Goal: Transaction & Acquisition: Purchase product/service

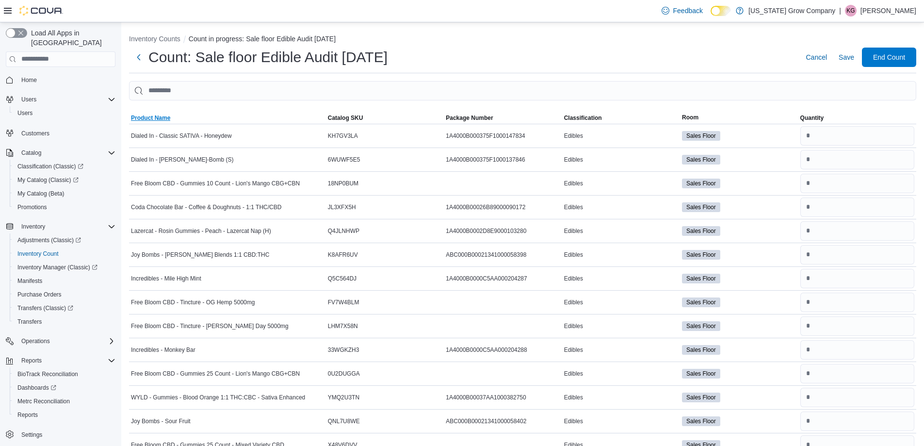
click at [268, 115] on span "Product Name" at bounding box center [227, 118] width 197 height 12
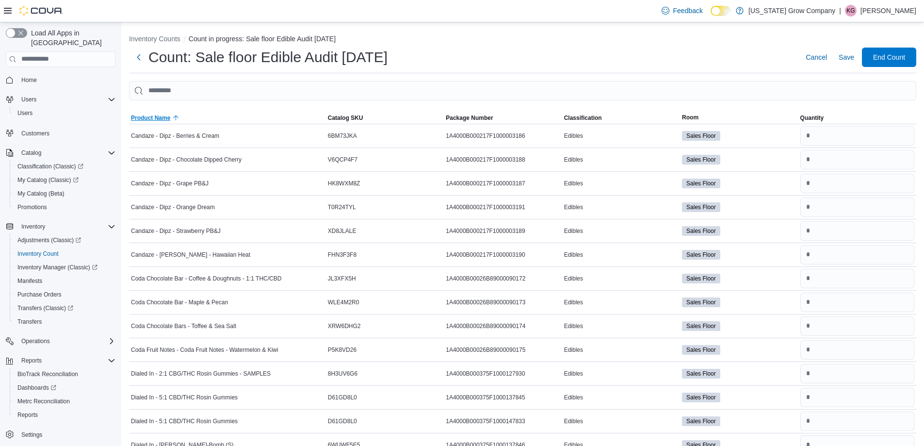
click at [268, 115] on span "Product Name" at bounding box center [227, 118] width 197 height 12
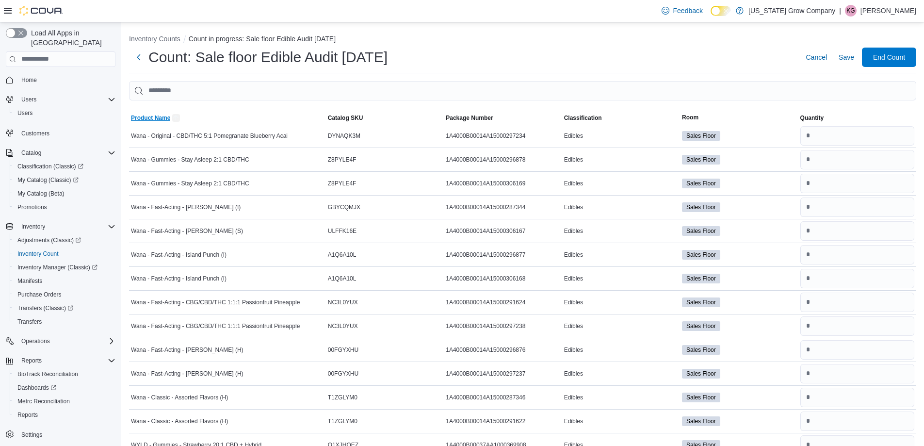
click at [268, 115] on span "Product Name" at bounding box center [227, 118] width 197 height 12
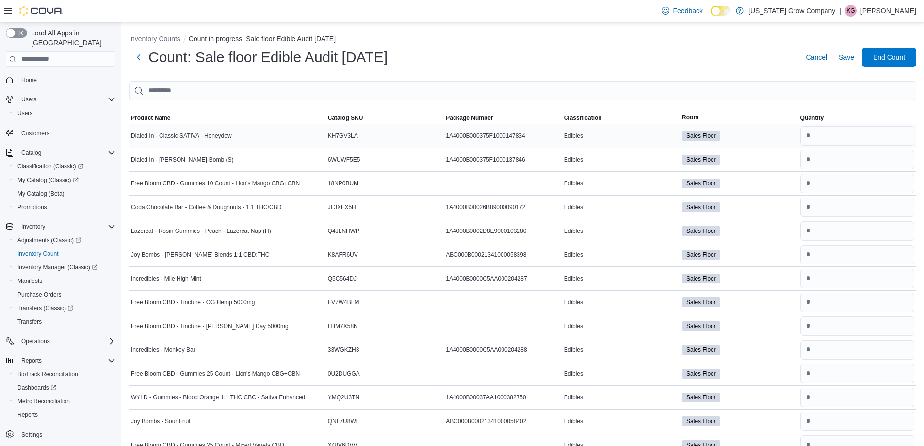
click at [267, 125] on td "Dialed In - Classic SATIVA - Honeydew" at bounding box center [227, 136] width 197 height 24
click at [262, 120] on span "Product Name" at bounding box center [227, 118] width 197 height 12
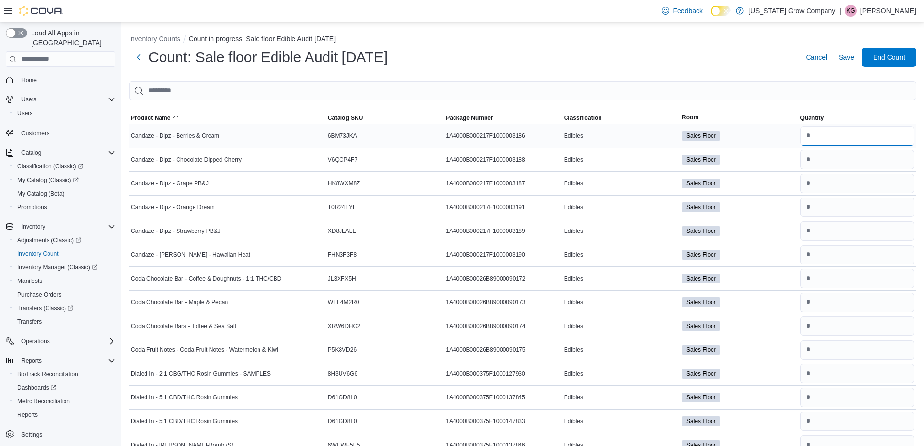
click at [855, 138] on input "number" at bounding box center [857, 135] width 114 height 19
type input "*"
click at [834, 140] on input "number" at bounding box center [857, 135] width 114 height 19
click at [833, 135] on input "number" at bounding box center [857, 135] width 114 height 19
click at [834, 158] on input "number" at bounding box center [857, 159] width 114 height 19
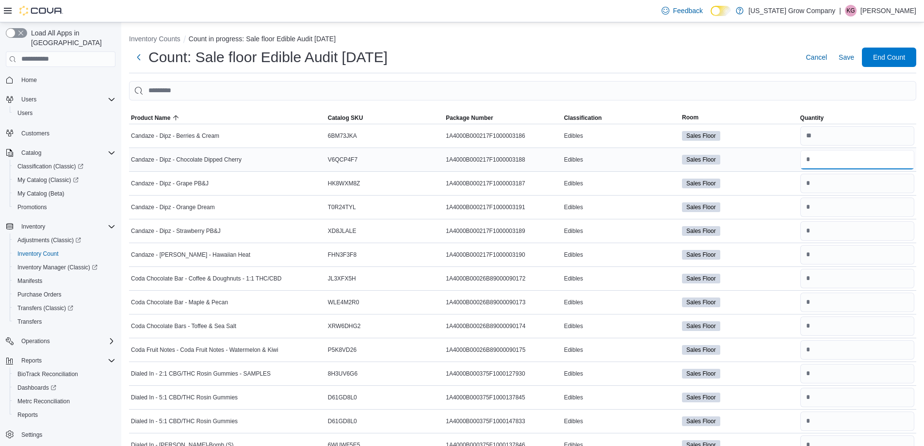
type input "*"
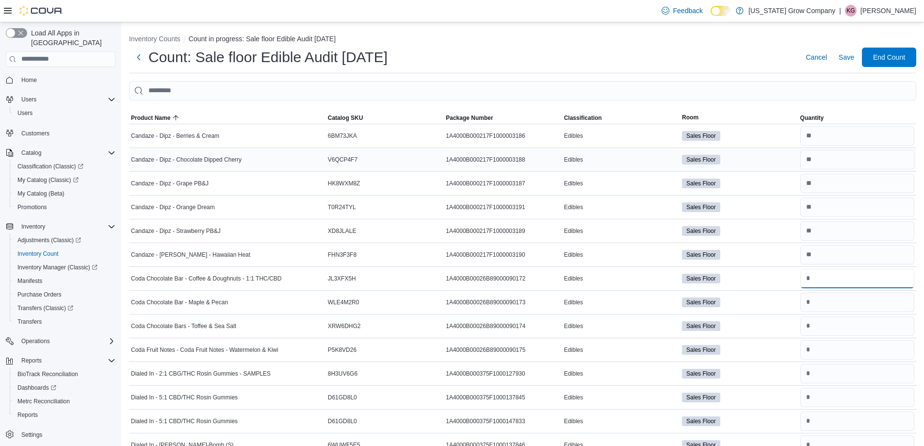
type input "*"
type input "**"
type input "*"
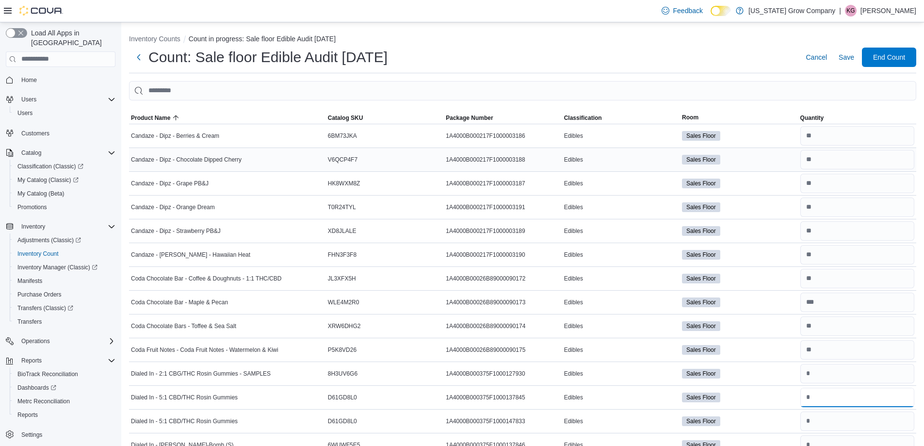
type input "*"
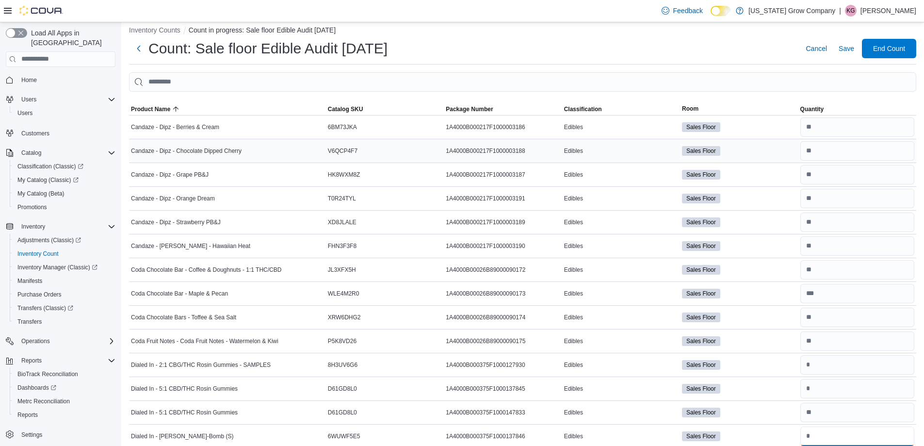
type input "**"
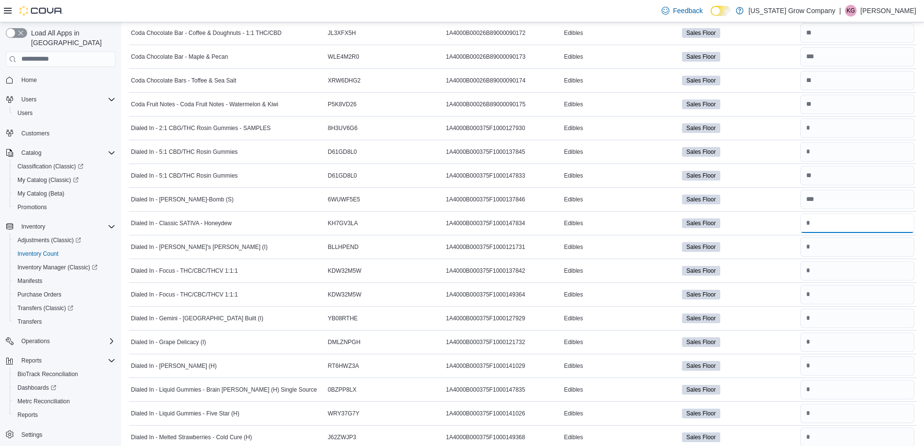
type input "**"
type input "*"
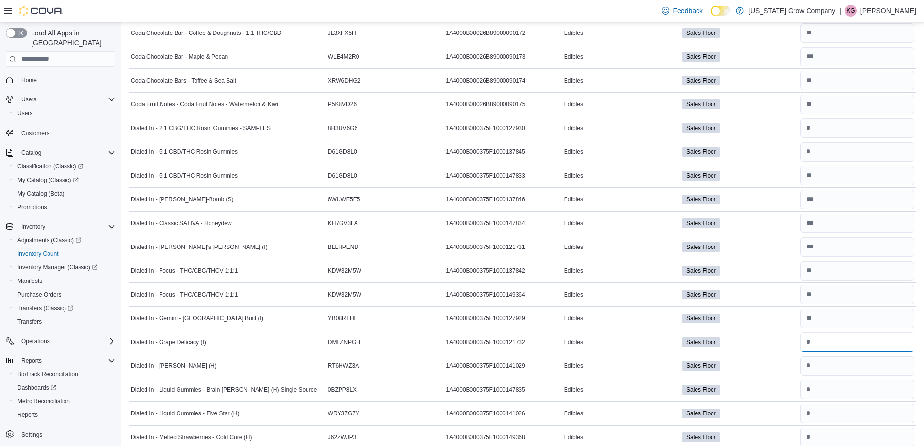
type input "*"
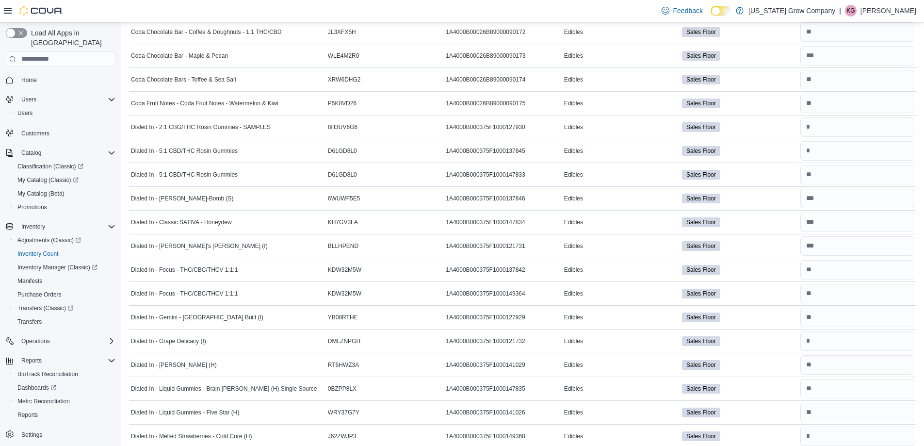
scroll to position [483, 0]
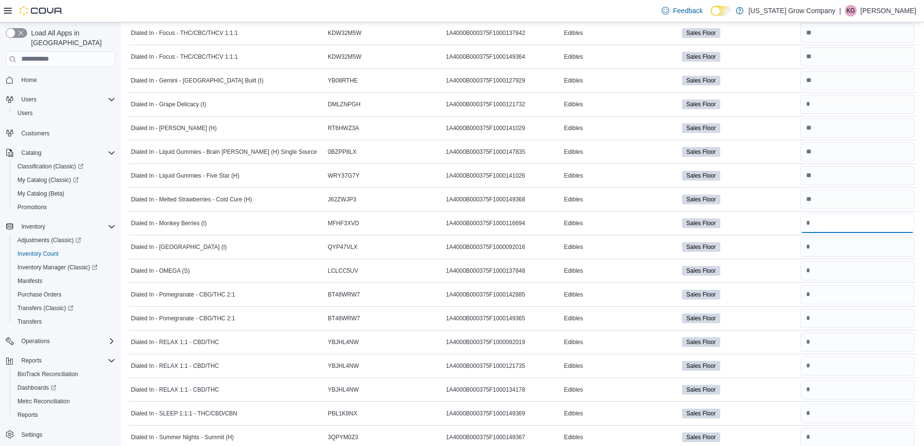
type input "*"
type input "**"
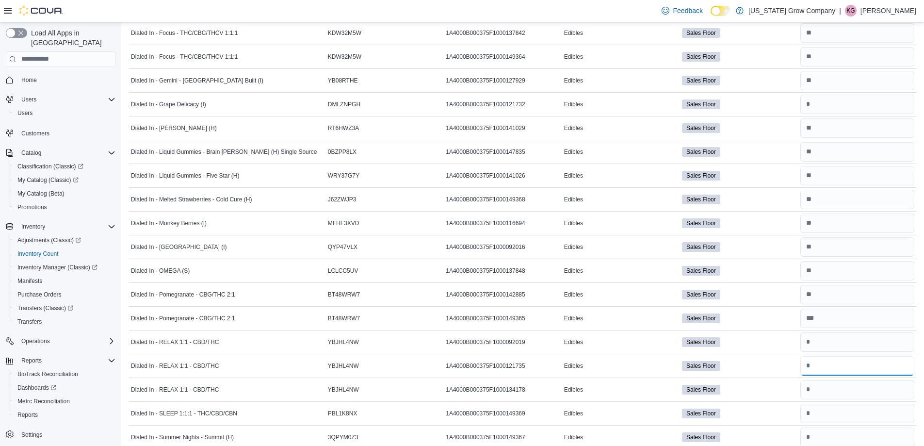
type input "*"
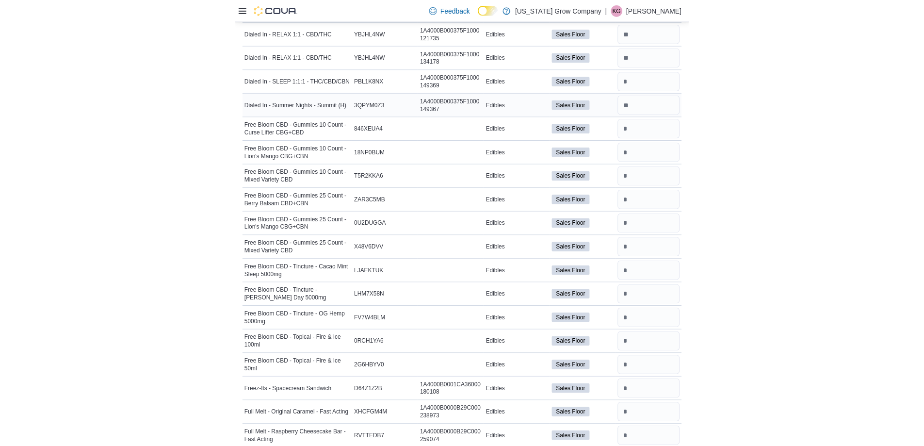
scroll to position [813, 0]
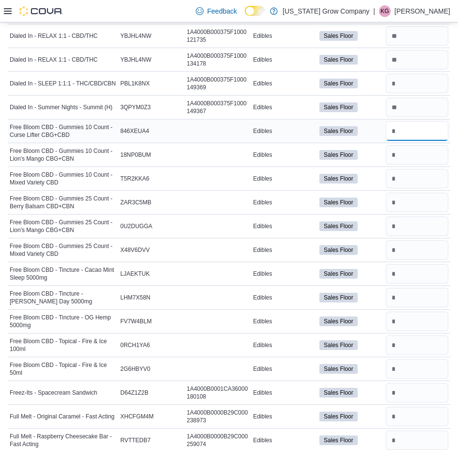
click at [407, 133] on input "number" at bounding box center [417, 130] width 63 height 19
click at [406, 133] on input "number" at bounding box center [417, 130] width 63 height 19
type input "*"
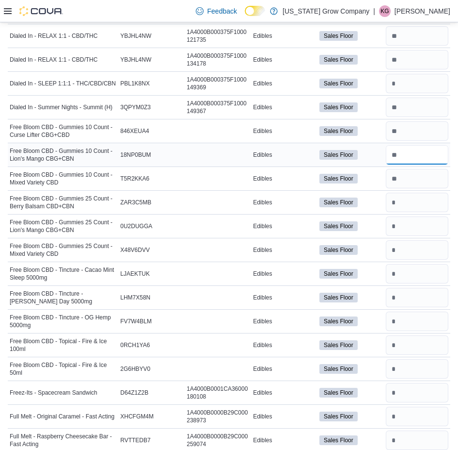
click at [405, 154] on input "number" at bounding box center [417, 154] width 63 height 19
type input "*"
click at [427, 206] on input "number" at bounding box center [417, 202] width 63 height 19
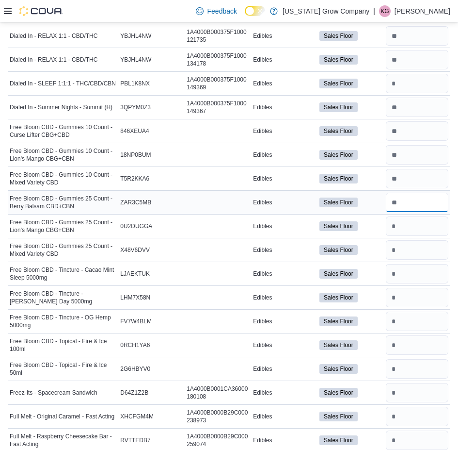
click at [427, 206] on input "number" at bounding box center [417, 202] width 63 height 19
click at [418, 224] on input "number" at bounding box center [417, 225] width 63 height 19
type input "*"
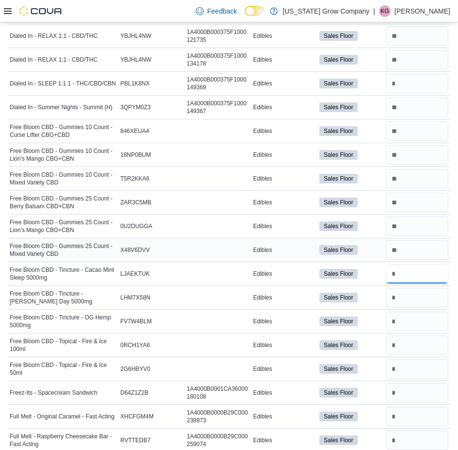
type input "*"
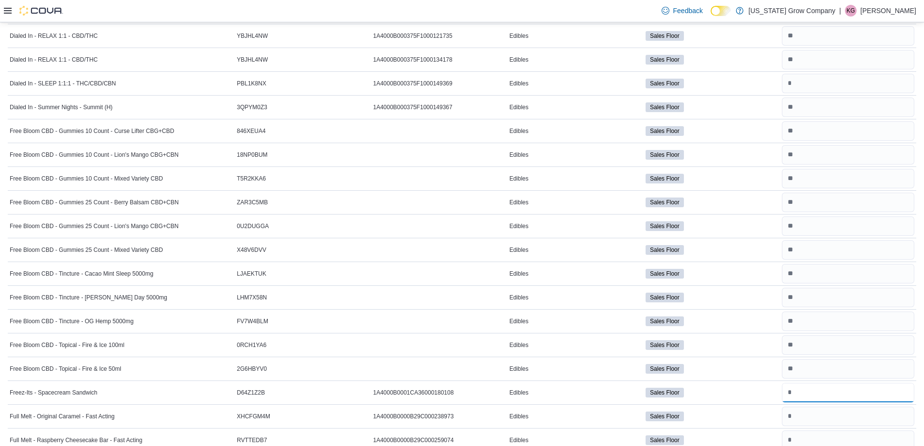
type input "*"
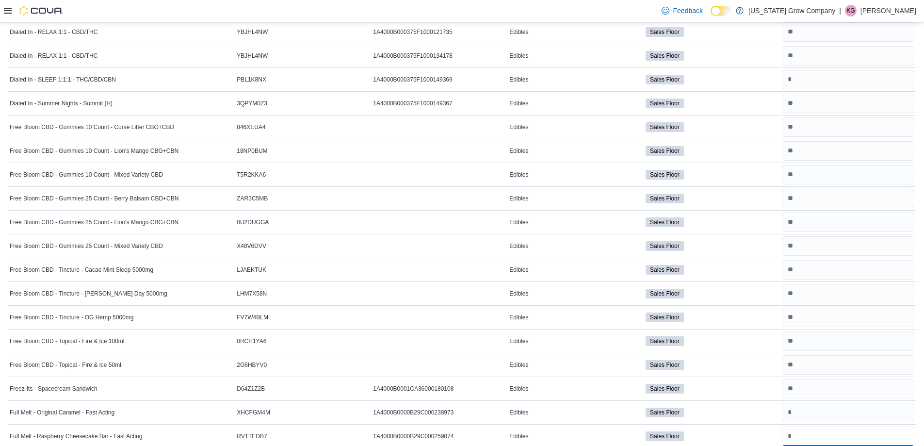
type input "*"
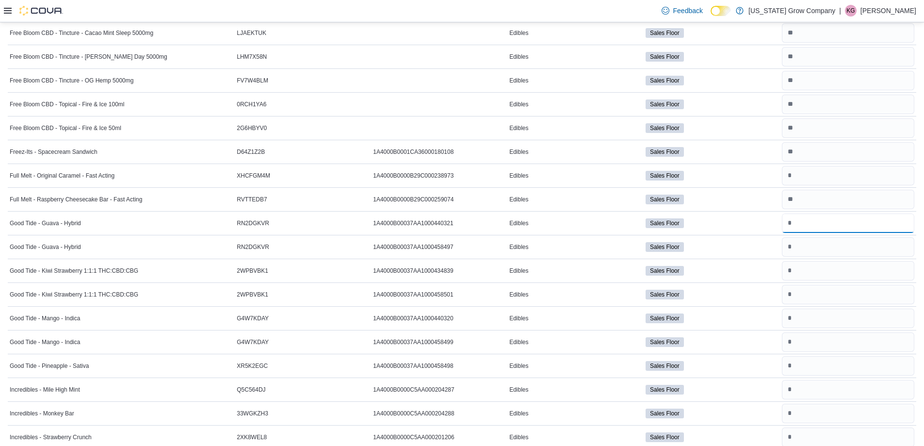
type input "*"
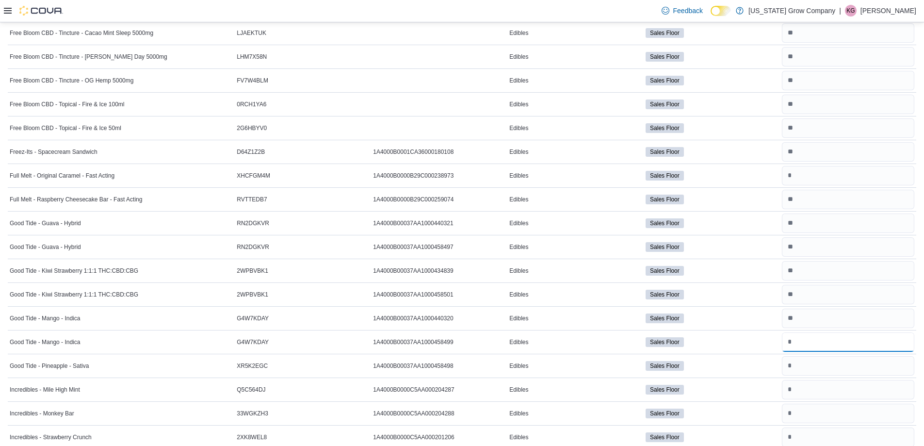
type input "*"
type input "**"
type input "*"
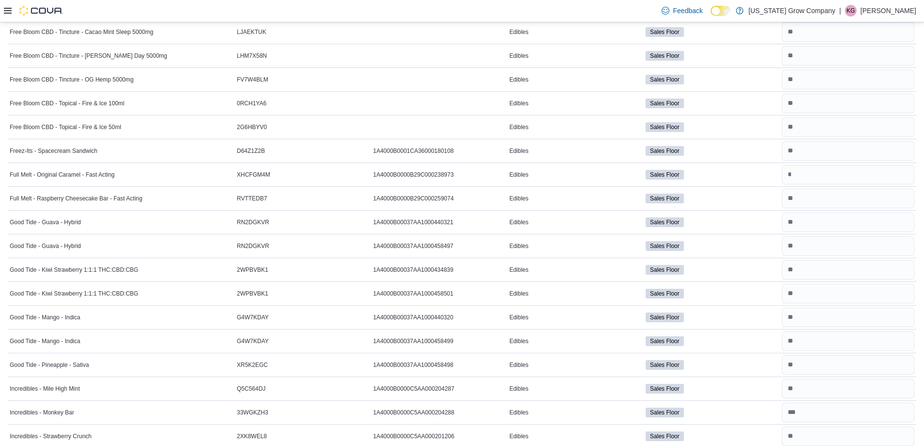
scroll to position [1291, 0]
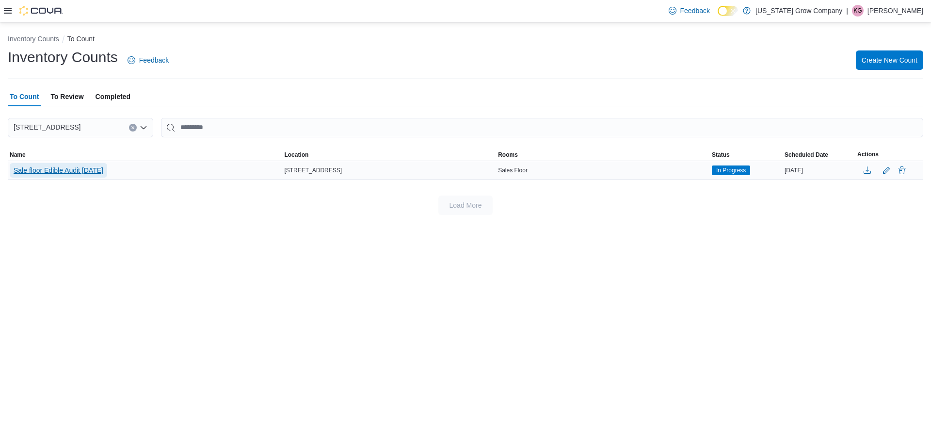
click at [63, 174] on span "Sale floor Edible Audit [DATE]" at bounding box center [59, 170] width 90 height 10
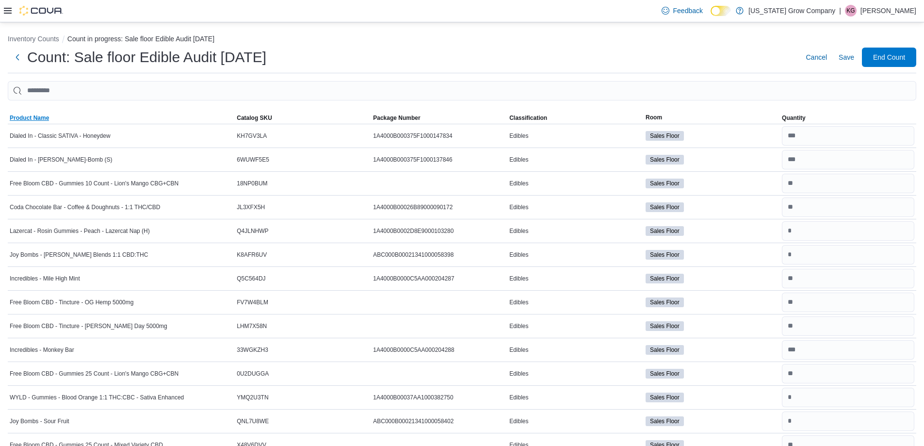
click at [104, 117] on span "Product Name" at bounding box center [121, 118] width 227 height 12
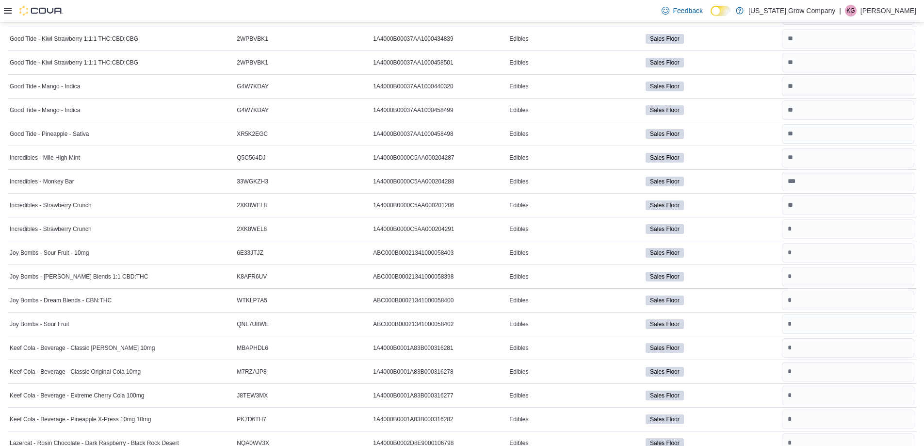
scroll to position [1283, 0]
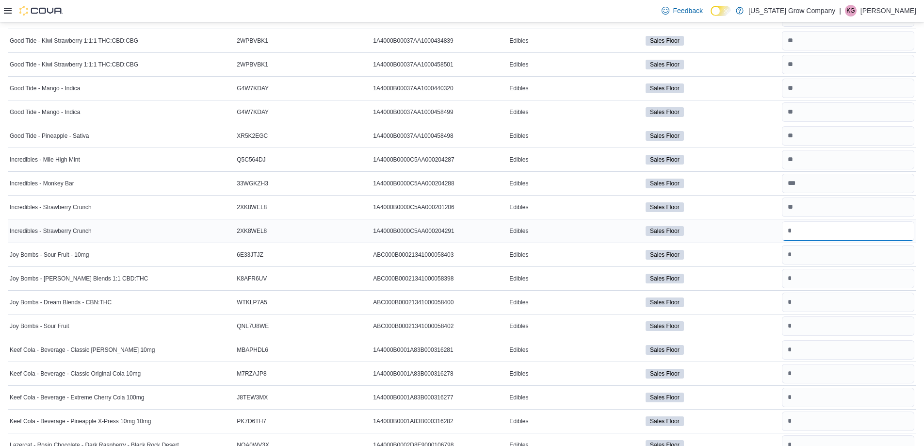
click at [817, 226] on input "number" at bounding box center [848, 230] width 132 height 19
click at [815, 209] on input "number" at bounding box center [848, 206] width 132 height 19
click at [812, 184] on input "number" at bounding box center [848, 183] width 132 height 19
click at [811, 181] on input "number" at bounding box center [848, 183] width 132 height 19
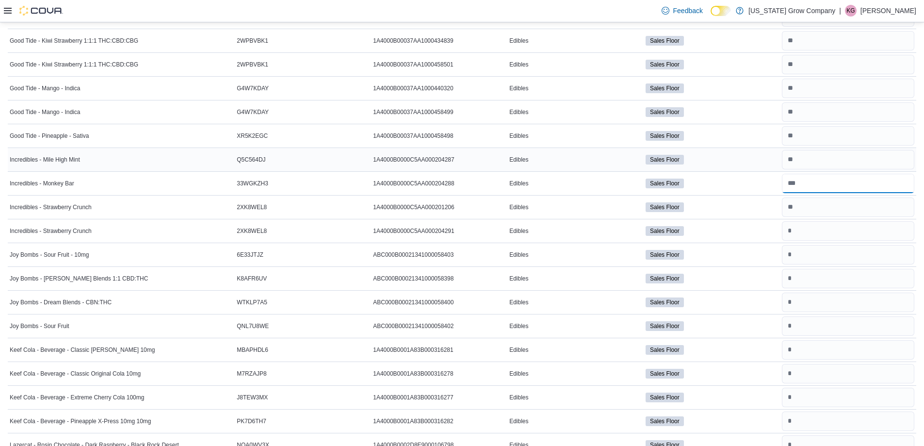
type input "*"
click at [808, 160] on input "number" at bounding box center [848, 159] width 132 height 19
type input "**"
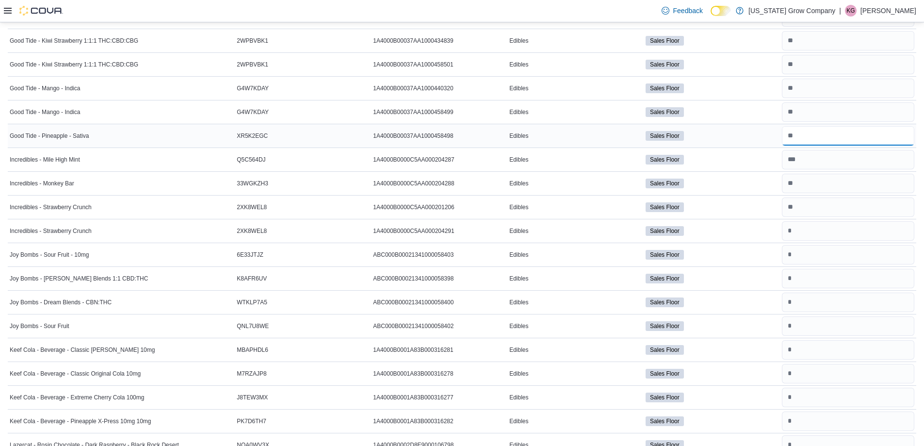
click at [799, 131] on input "number" at bounding box center [848, 135] width 132 height 19
click at [812, 210] on input "number" at bounding box center [848, 206] width 132 height 19
type input "*"
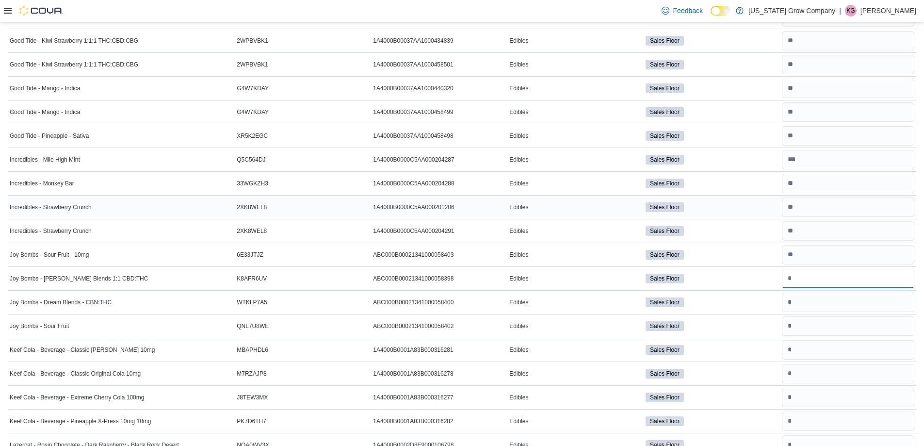
type input "*"
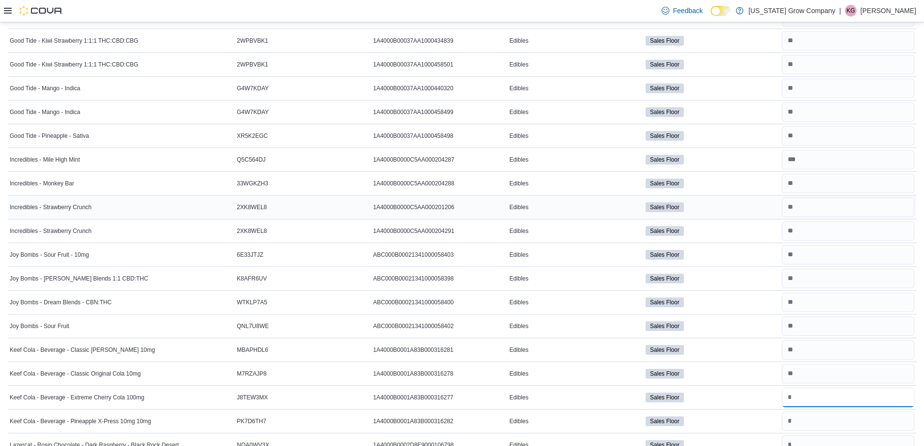
type input "*"
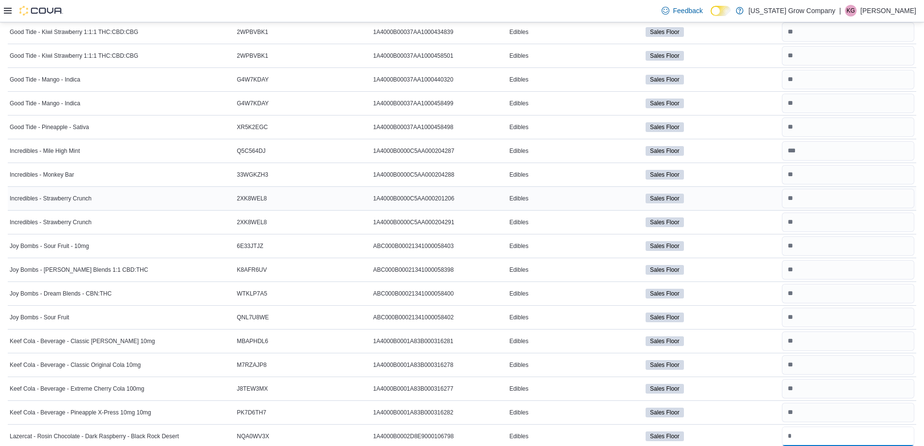
type input "*"
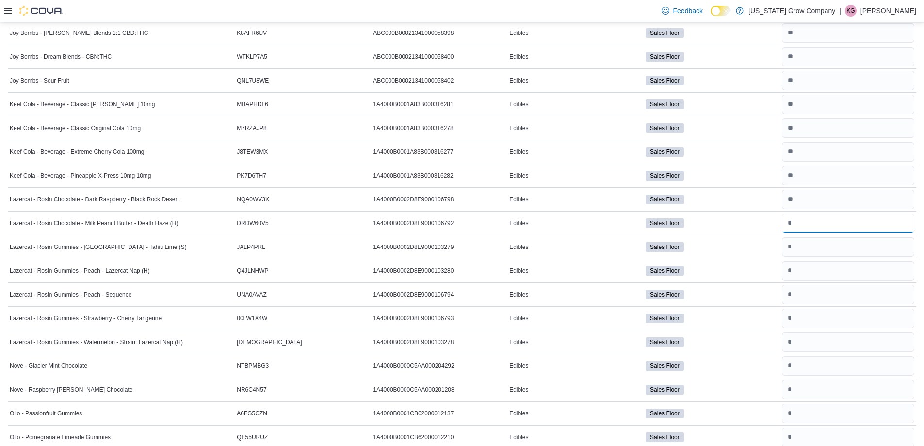
type input "*"
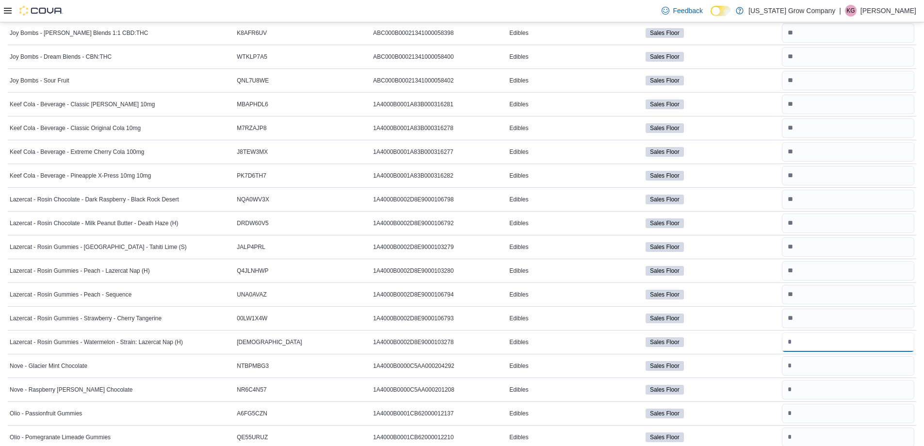
type input "*"
type input "**"
type input "*"
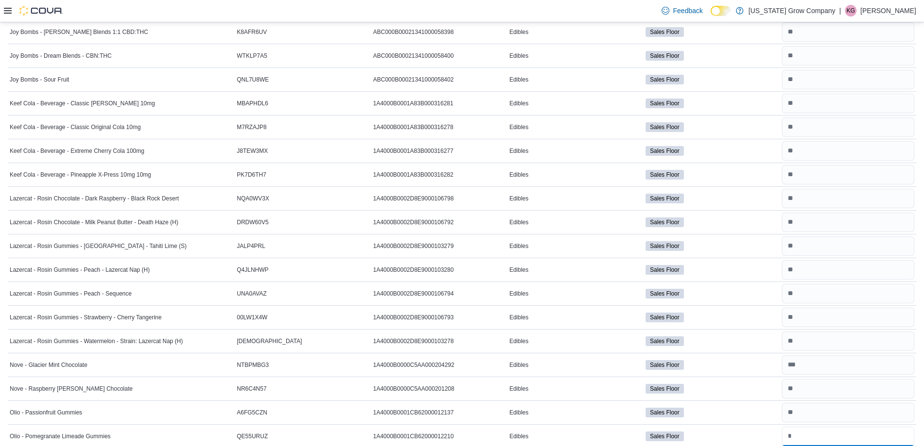
type input "*"
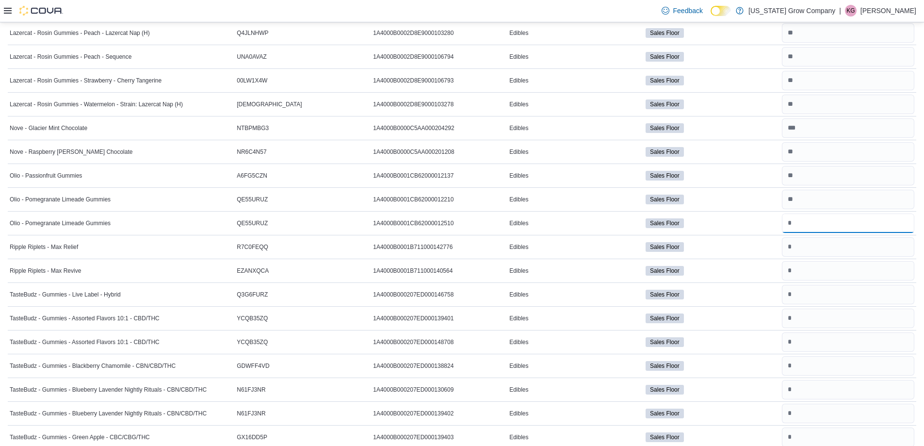
type input "*"
type input "**"
type input "*"
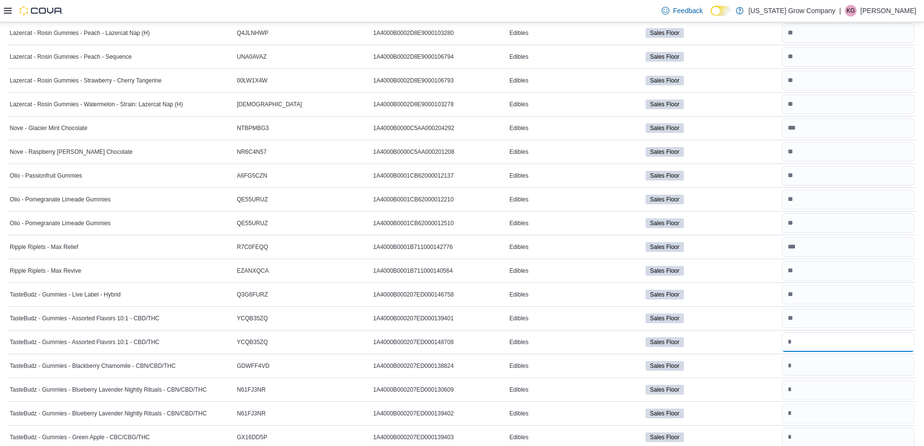
type input "**"
type input "*"
type input "**"
type input "*"
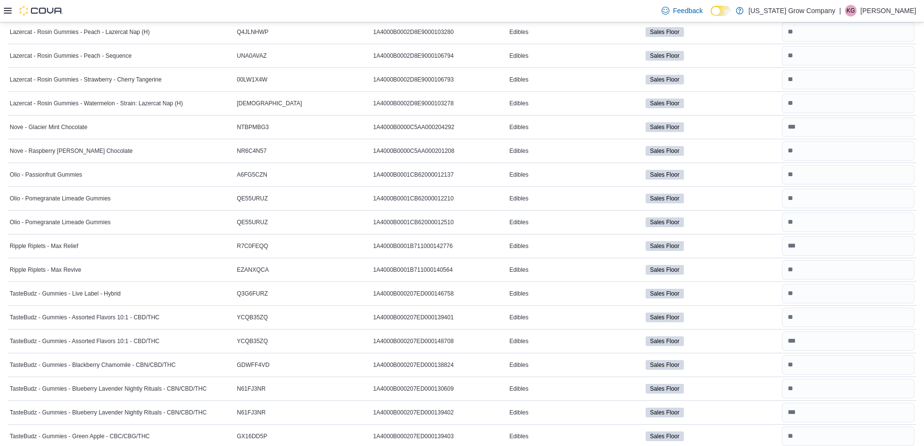
scroll to position [2004, 0]
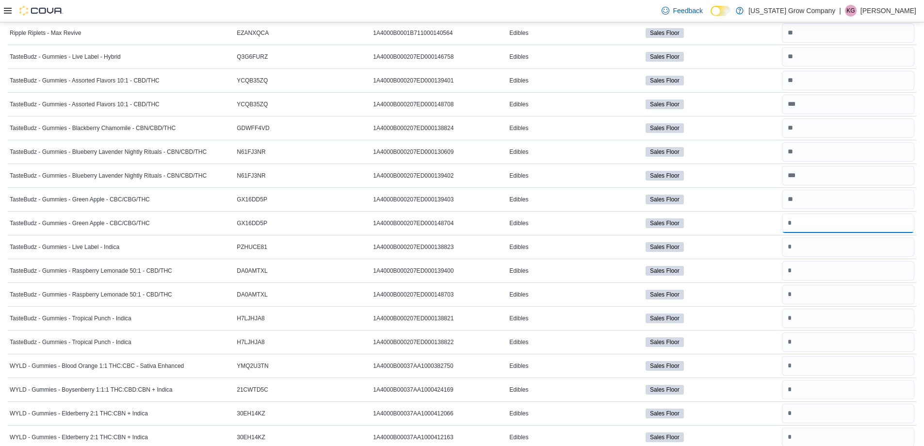
type input "**"
type input "*"
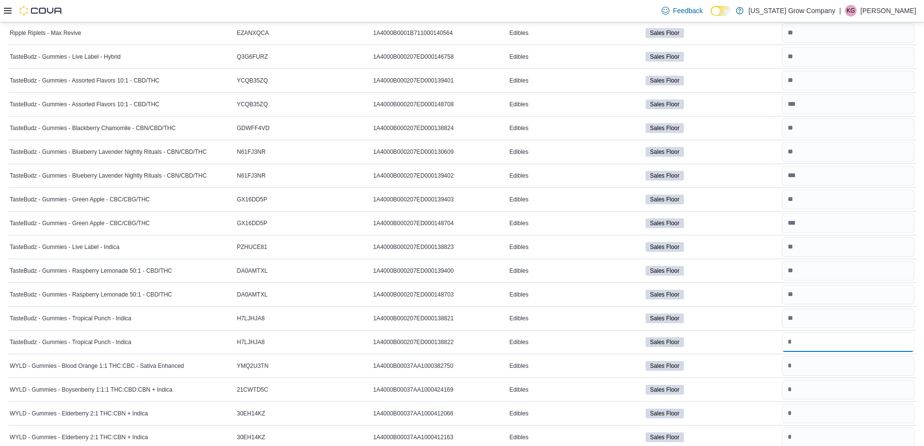
type input "*"
type input "**"
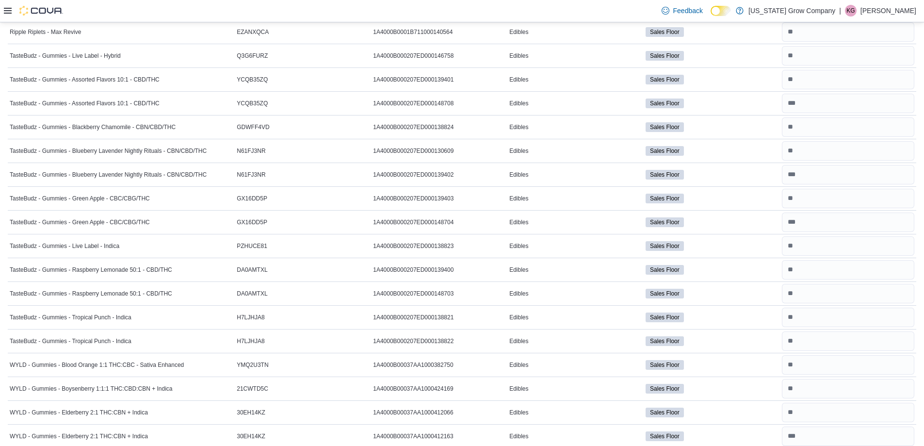
scroll to position [2242, 0]
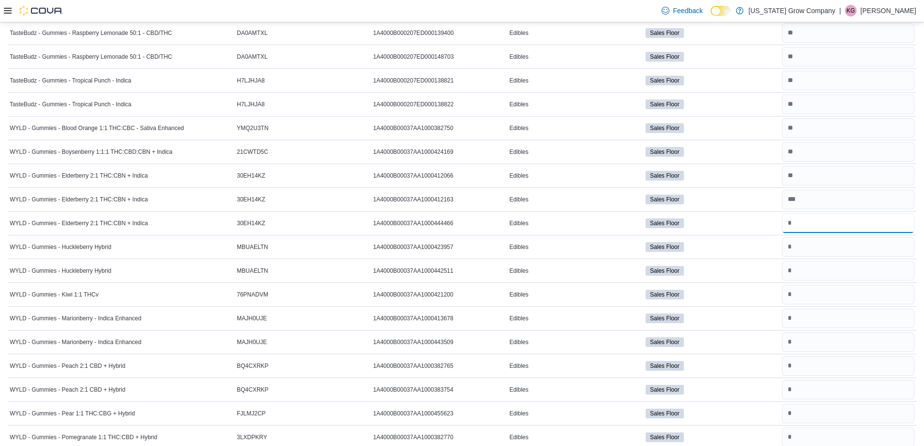
type input "**"
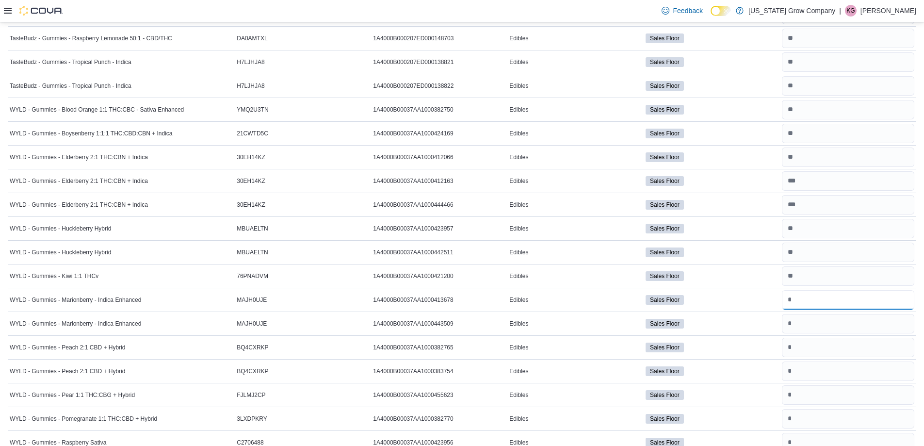
scroll to position [2243, 0]
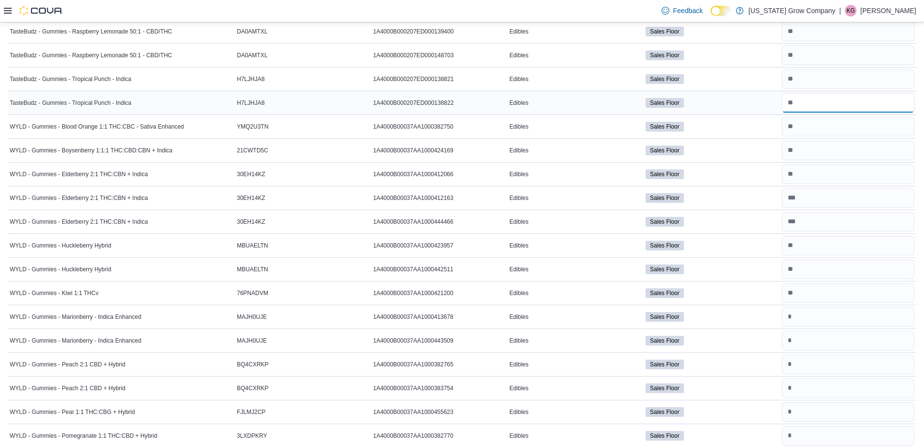
click at [869, 107] on input "number" at bounding box center [848, 102] width 132 height 19
click at [832, 121] on input "number" at bounding box center [848, 126] width 132 height 19
click at [134, 247] on div "WYLD - Gummies - Huckleberry Hybrid" at bounding box center [121, 246] width 227 height 12
click at [805, 261] on input "number" at bounding box center [848, 268] width 132 height 19
click at [803, 261] on input "number" at bounding box center [848, 268] width 132 height 19
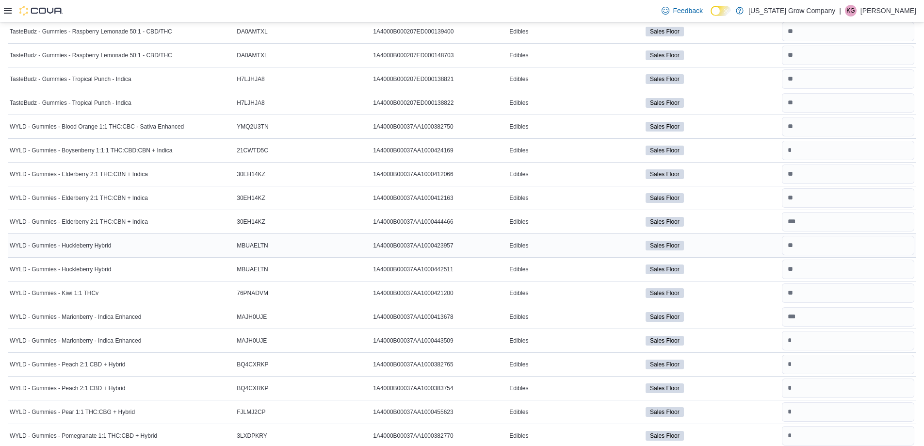
click at [760, 247] on div "Sales Floor" at bounding box center [712, 246] width 136 height 14
click at [807, 249] on input "number" at bounding box center [848, 245] width 132 height 19
click at [742, 300] on td "Sales Floor" at bounding box center [712, 293] width 136 height 24
click at [806, 290] on input "number" at bounding box center [848, 292] width 132 height 19
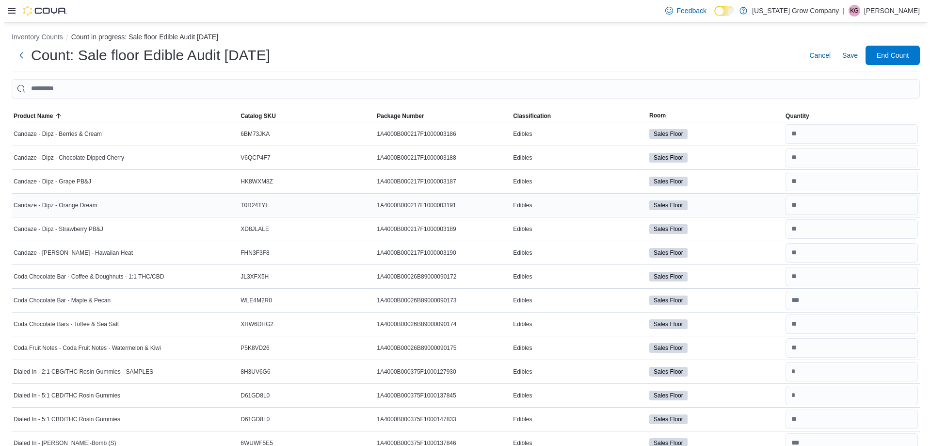
scroll to position [0, 0]
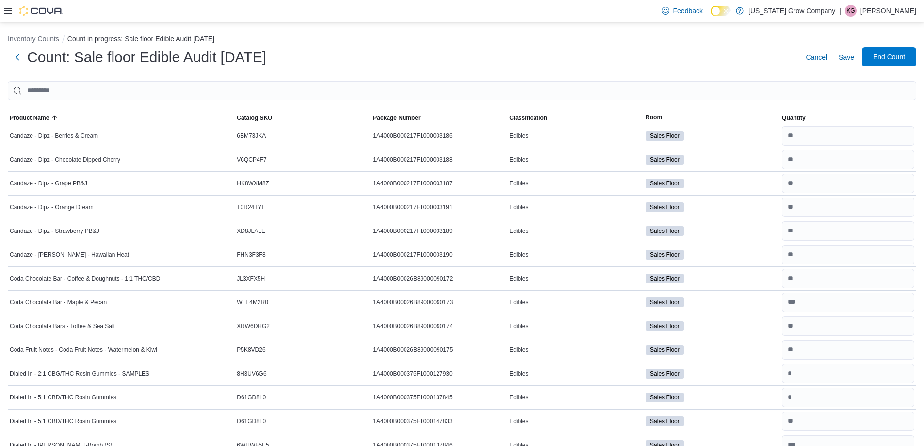
click at [877, 55] on span "End Count" at bounding box center [889, 56] width 43 height 19
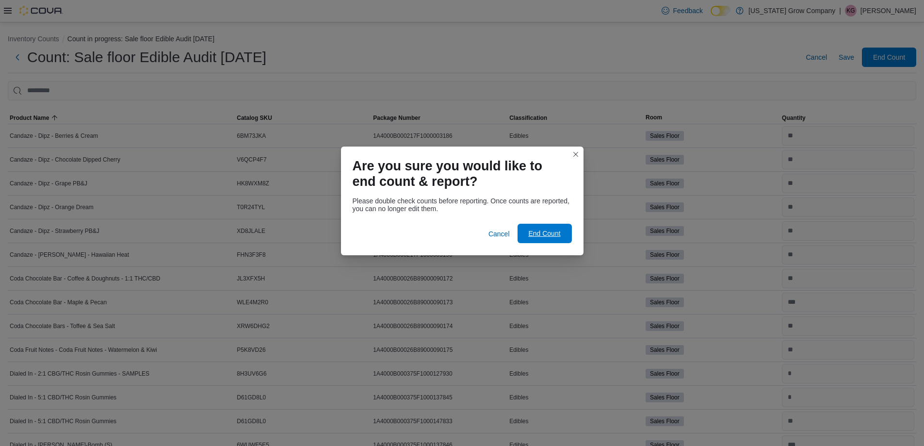
click at [545, 232] on span "End Count" at bounding box center [544, 233] width 32 height 10
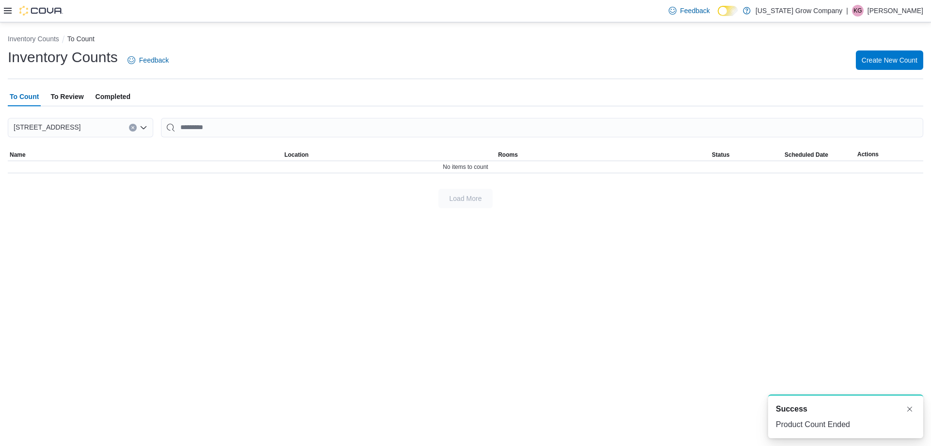
click at [56, 94] on span "To Review" at bounding box center [66, 96] width 33 height 19
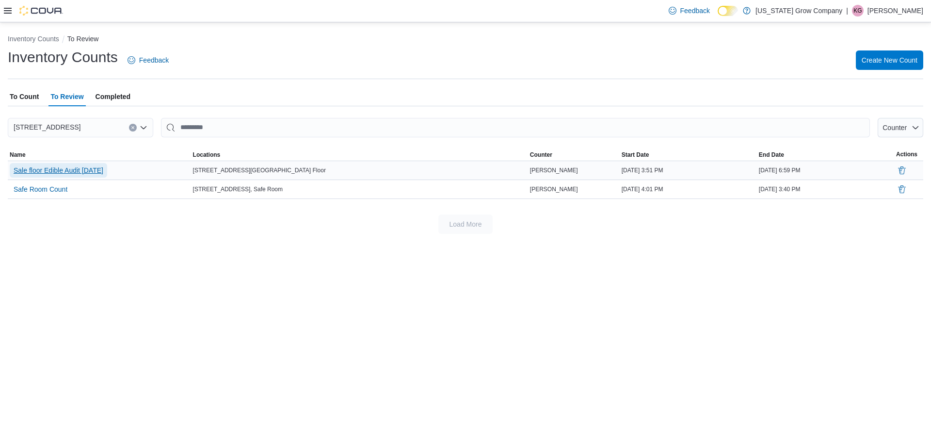
click at [82, 171] on span "Sale floor Edible Audit [DATE]" at bounding box center [59, 170] width 90 height 10
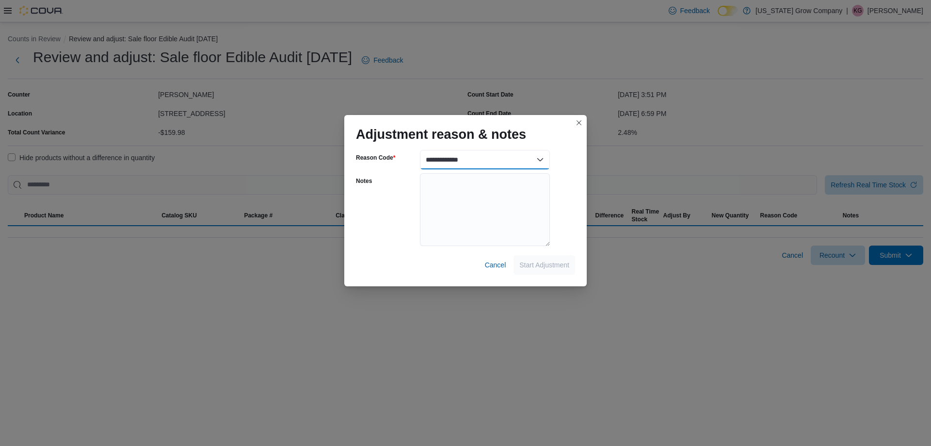
click at [471, 161] on select "**********" at bounding box center [485, 159] width 130 height 19
click at [540, 159] on select "**********" at bounding box center [485, 159] width 130 height 19
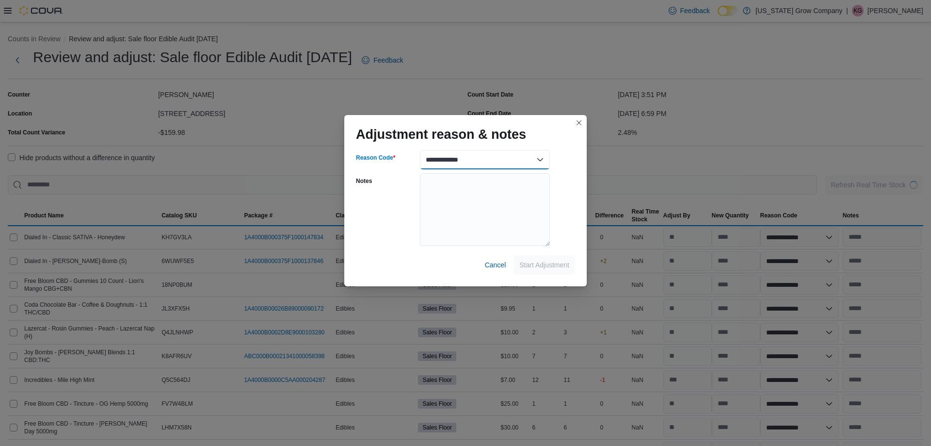
click at [529, 160] on select "**********" at bounding box center [485, 159] width 130 height 19
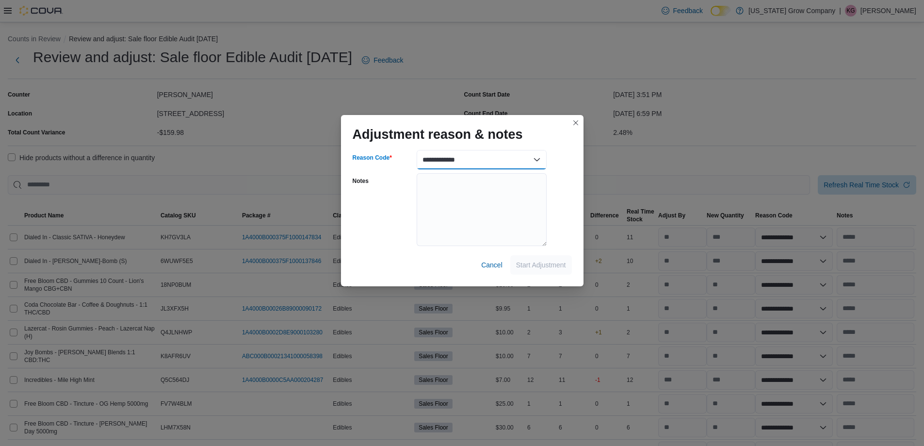
click at [531, 158] on select "**********" at bounding box center [482, 159] width 130 height 19
click at [417, 150] on select "**********" at bounding box center [482, 159] width 130 height 19
click at [547, 264] on span "Start Adjustment" at bounding box center [541, 264] width 50 height 10
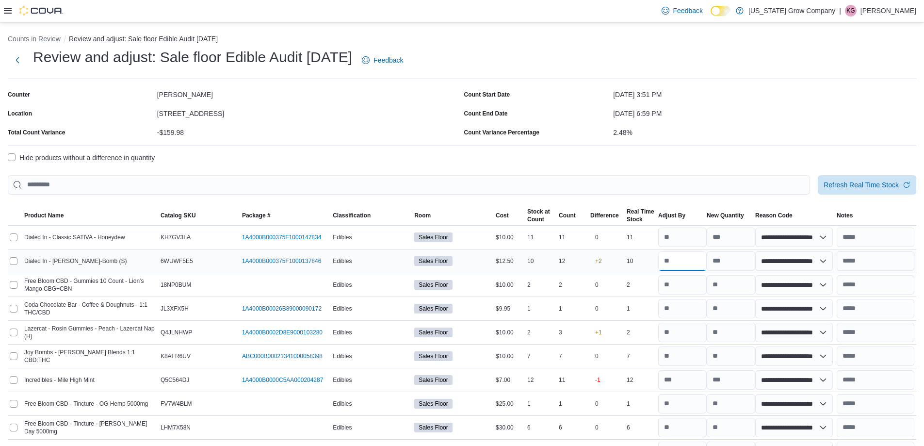
click at [692, 260] on input "number" at bounding box center [682, 260] width 48 height 19
click at [764, 117] on div "[DATE] 6:59 PM" at bounding box center [764, 113] width 303 height 15
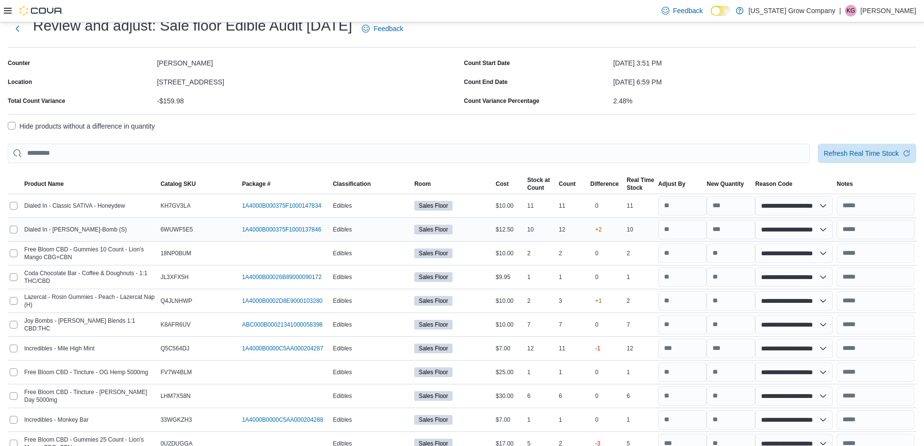
scroll to position [48, 0]
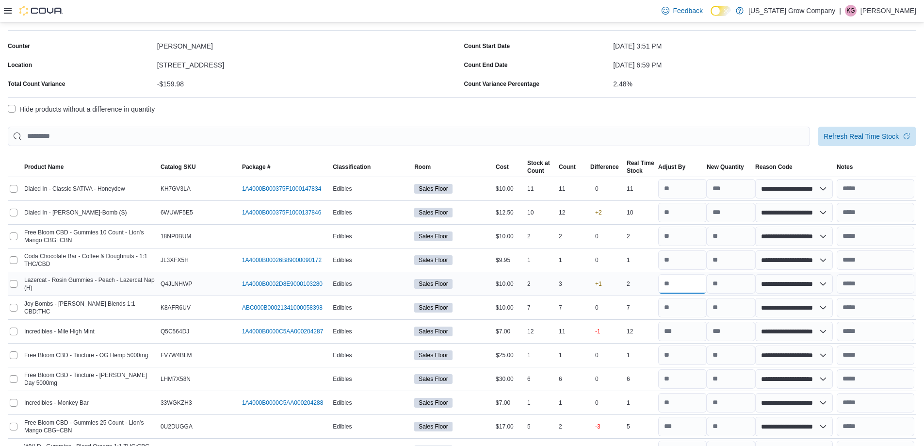
click at [689, 285] on input "number" at bounding box center [682, 283] width 48 height 19
click at [719, 109] on div "Hide products without a difference in quantity" at bounding box center [462, 109] width 908 height 12
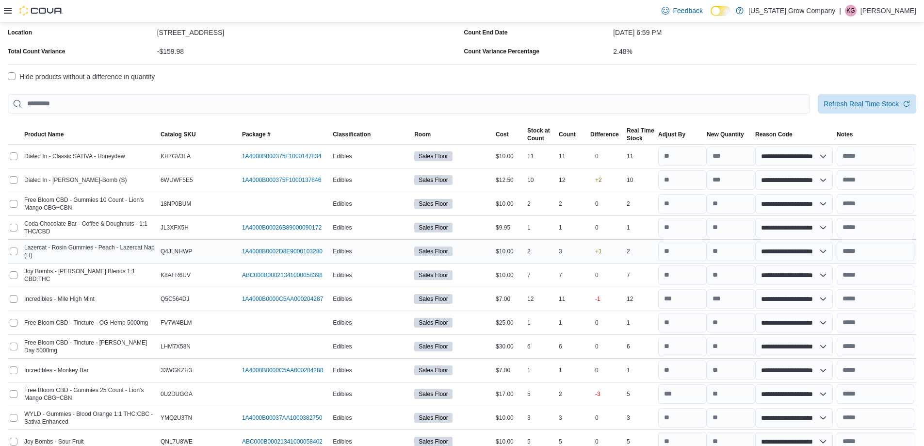
scroll to position [97, 0]
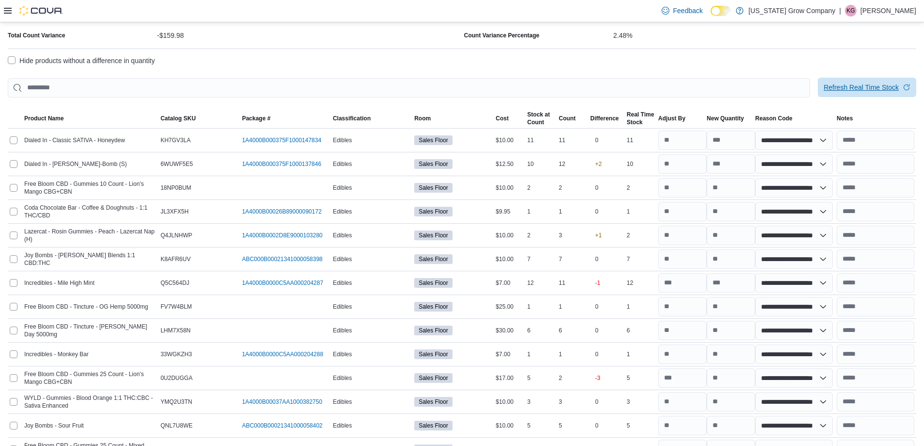
click at [856, 89] on span "Refresh Real Time Stock" at bounding box center [860, 87] width 75 height 10
click at [678, 284] on input "number" at bounding box center [682, 282] width 48 height 19
click at [702, 68] on div at bounding box center [462, 72] width 908 height 12
click at [694, 288] on input "number" at bounding box center [682, 282] width 48 height 19
click at [690, 284] on input "number" at bounding box center [682, 282] width 48 height 19
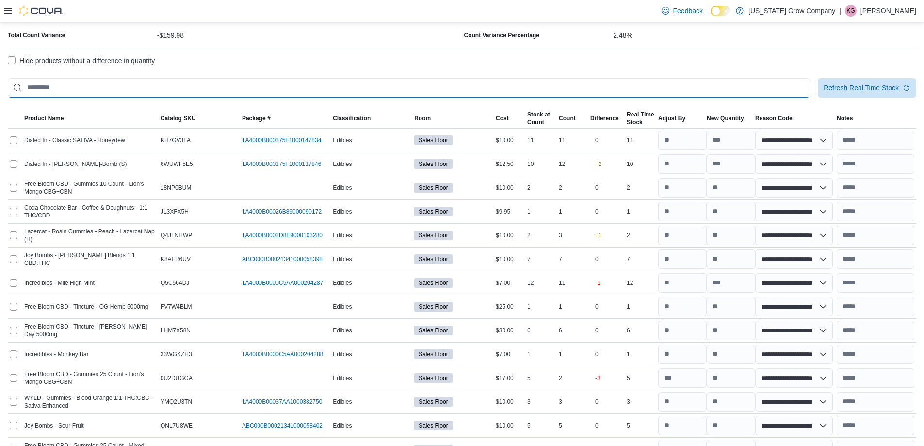
click at [704, 82] on input "This is a search bar. After typing your query, hit enter to filter the results …" at bounding box center [409, 87] width 802 height 19
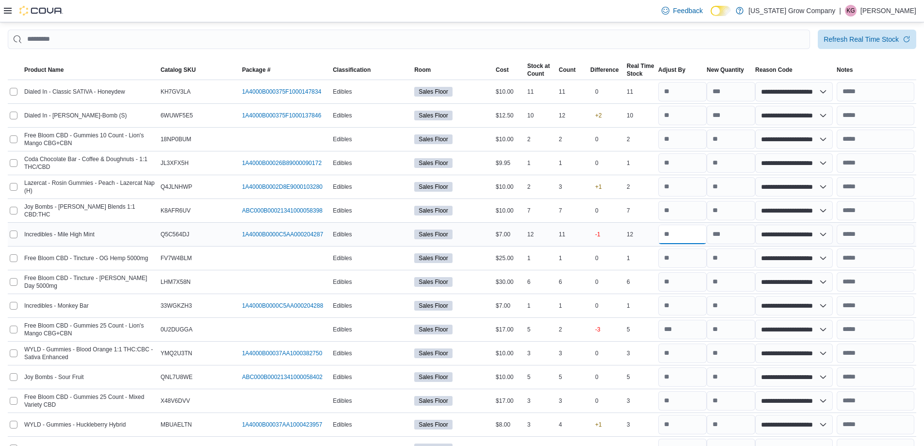
drag, startPoint x: 682, startPoint y: 234, endPoint x: 666, endPoint y: 233, distance: 15.5
click at [666, 233] on input "number" at bounding box center [682, 234] width 48 height 19
click at [702, 49] on div at bounding box center [462, 55] width 908 height 12
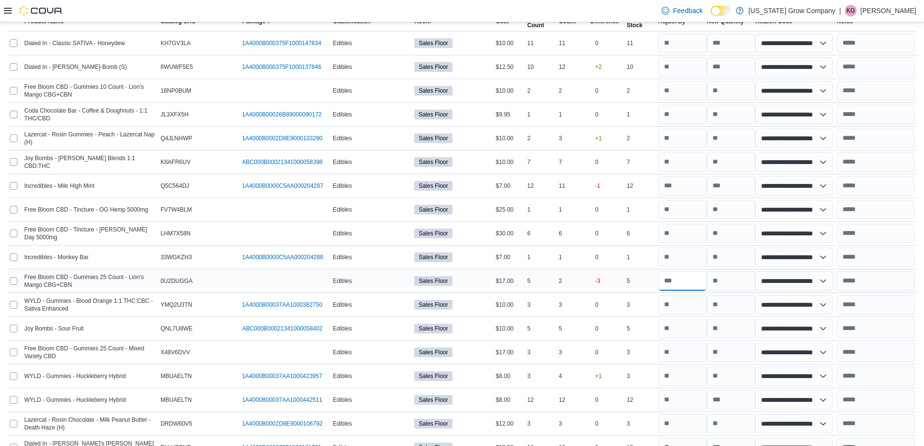
click at [689, 281] on input "number" at bounding box center [682, 280] width 48 height 19
click at [881, 289] on input "text" at bounding box center [876, 280] width 78 height 19
click at [673, 381] on input "number" at bounding box center [682, 375] width 48 height 19
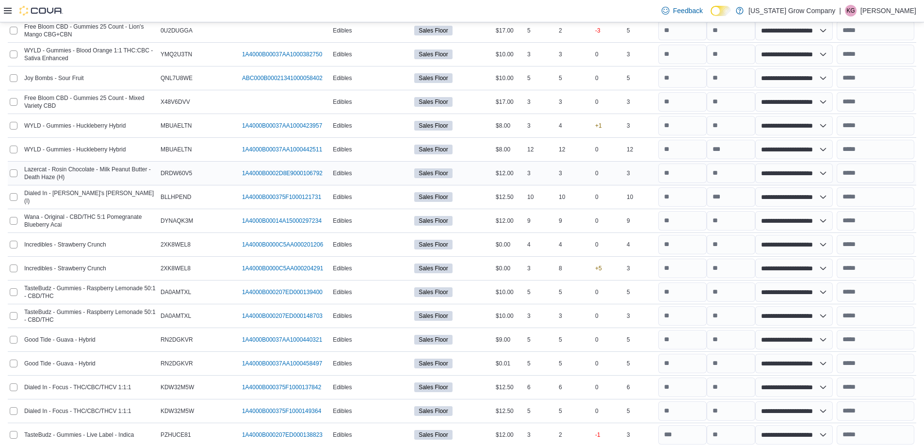
scroll to position [485, 0]
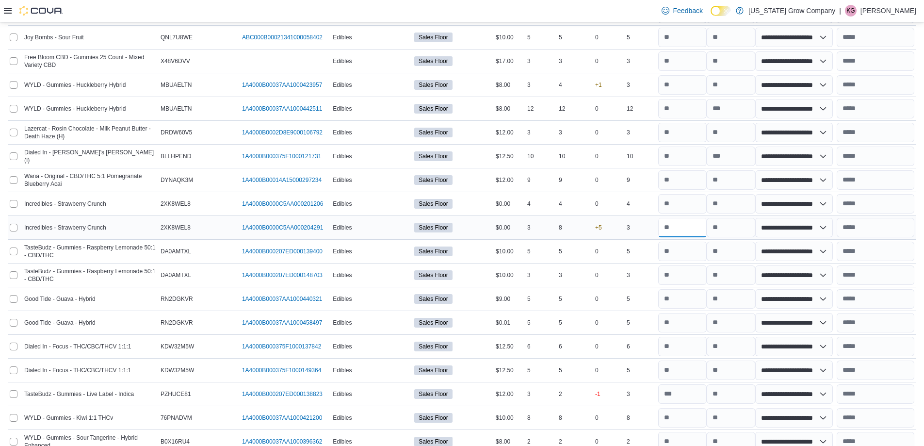
click at [682, 225] on input "number" at bounding box center [682, 227] width 48 height 19
click at [696, 229] on input "number" at bounding box center [682, 227] width 48 height 19
click at [697, 212] on input "number" at bounding box center [682, 203] width 48 height 19
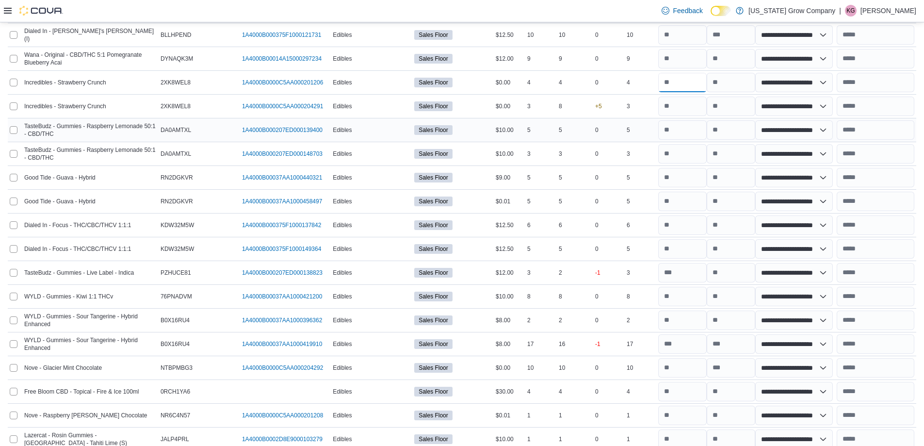
scroll to position [630, 0]
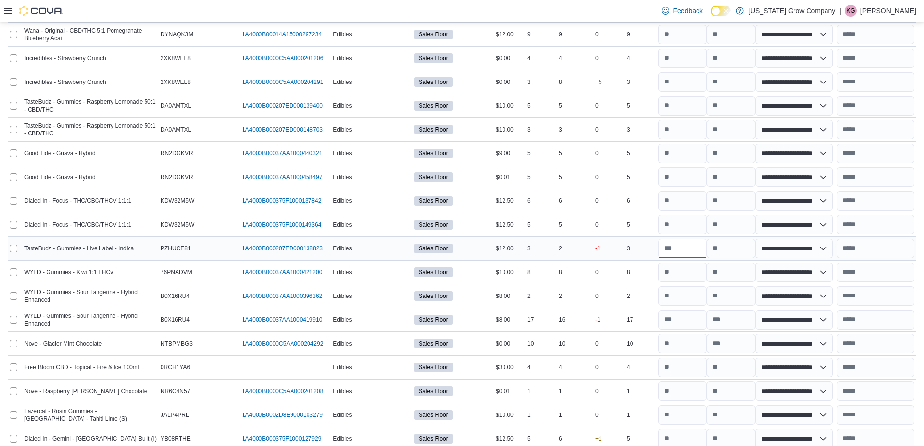
click at [694, 251] on input "number" at bounding box center [682, 248] width 48 height 19
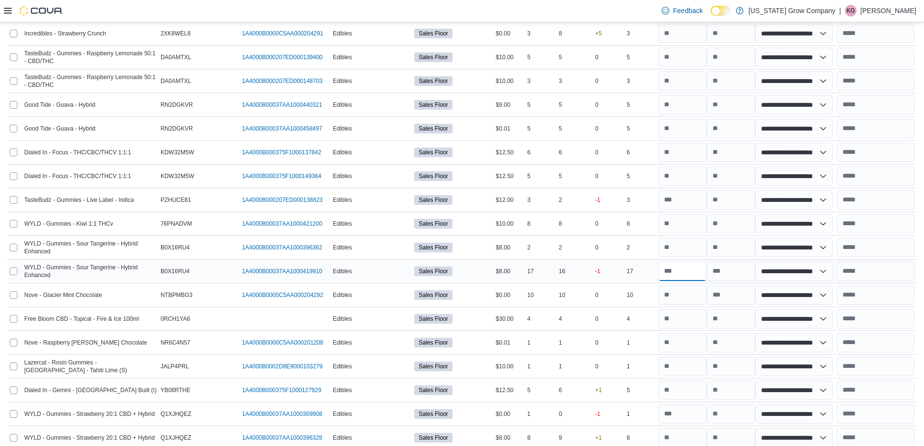
click at [685, 271] on input "number" at bounding box center [682, 270] width 48 height 19
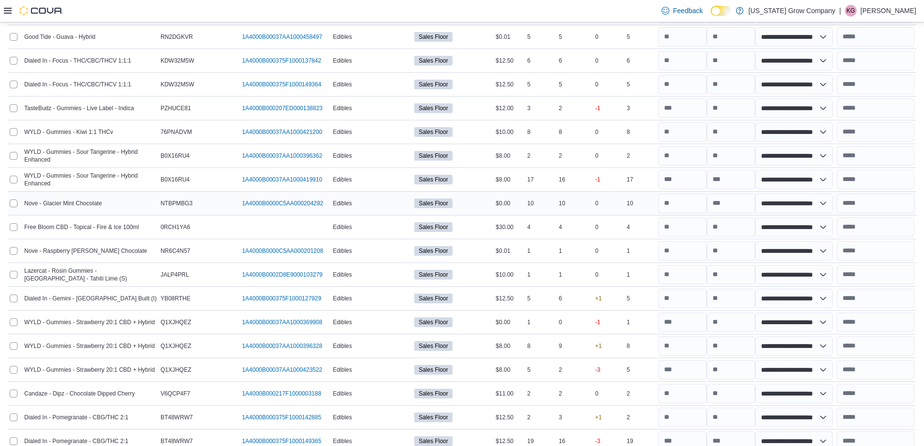
scroll to position [776, 0]
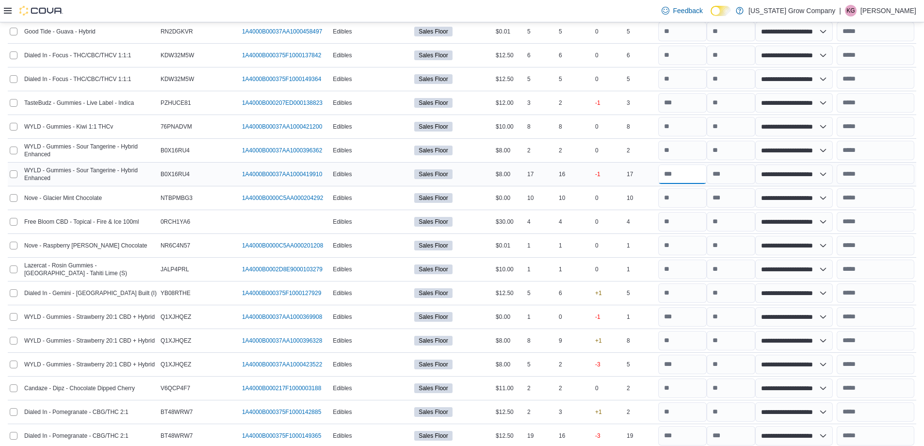
click at [685, 178] on input "number" at bounding box center [682, 173] width 48 height 19
click at [673, 293] on input "number" at bounding box center [682, 292] width 48 height 19
click at [888, 298] on input "text" at bounding box center [876, 292] width 78 height 19
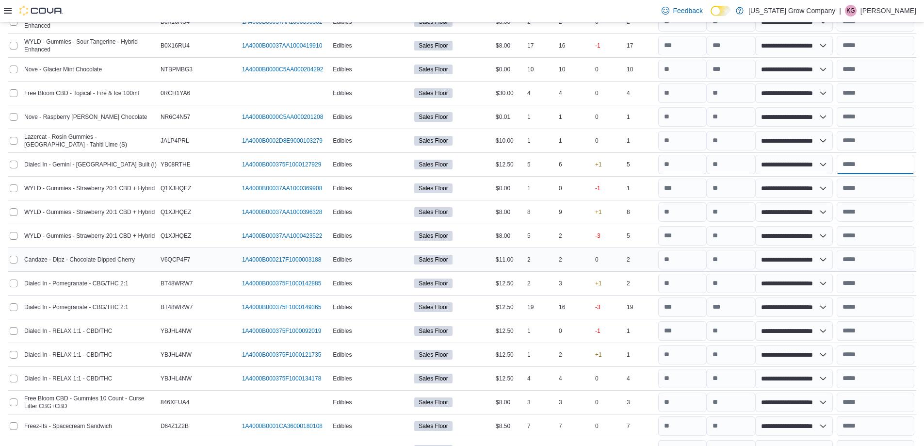
scroll to position [921, 0]
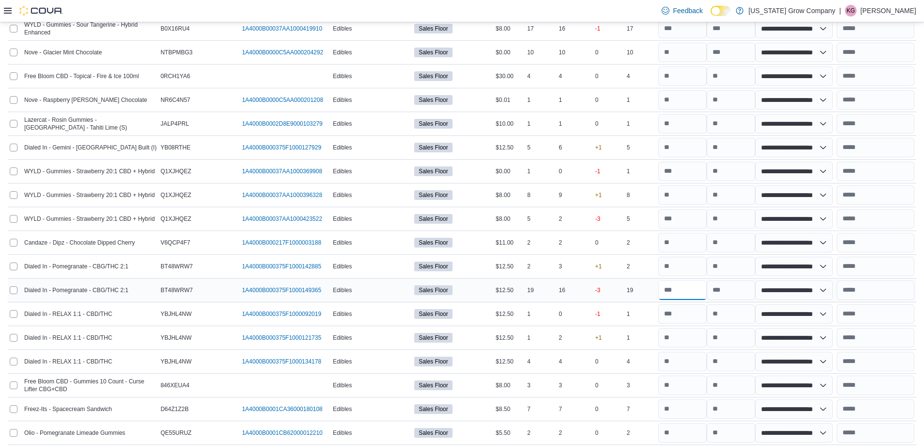
click at [691, 295] on input "number" at bounding box center [682, 289] width 48 height 19
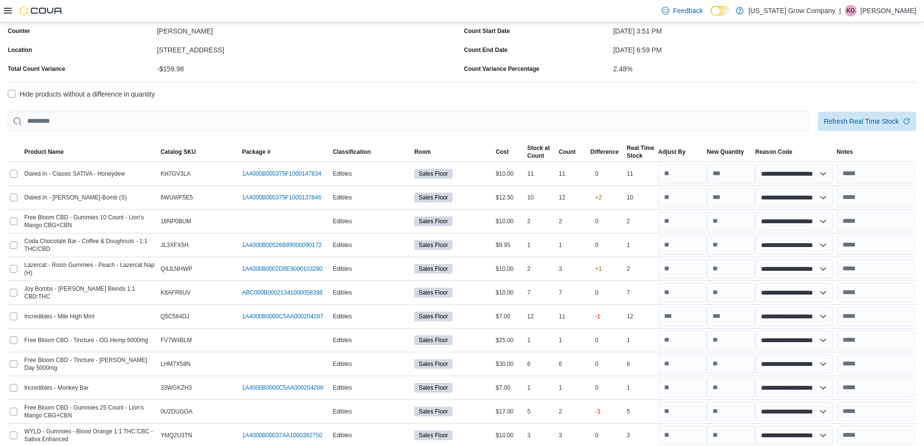
scroll to position [0, 0]
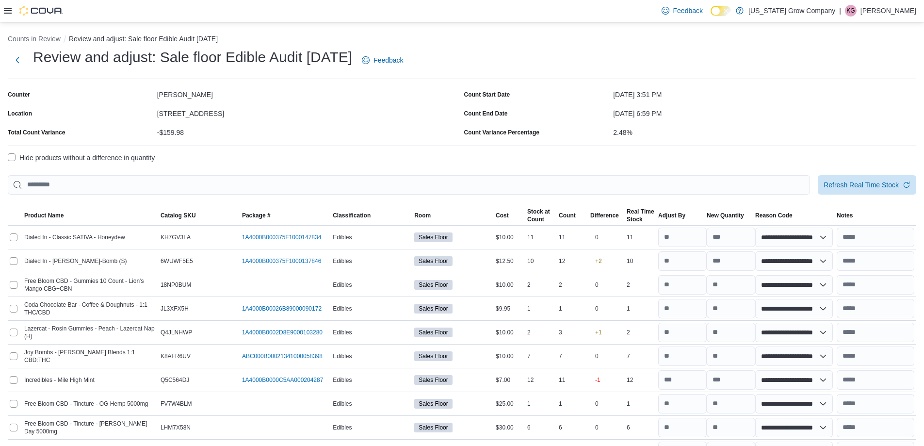
click at [10, 159] on label "Hide products without a difference in quantity" at bounding box center [81, 158] width 147 height 12
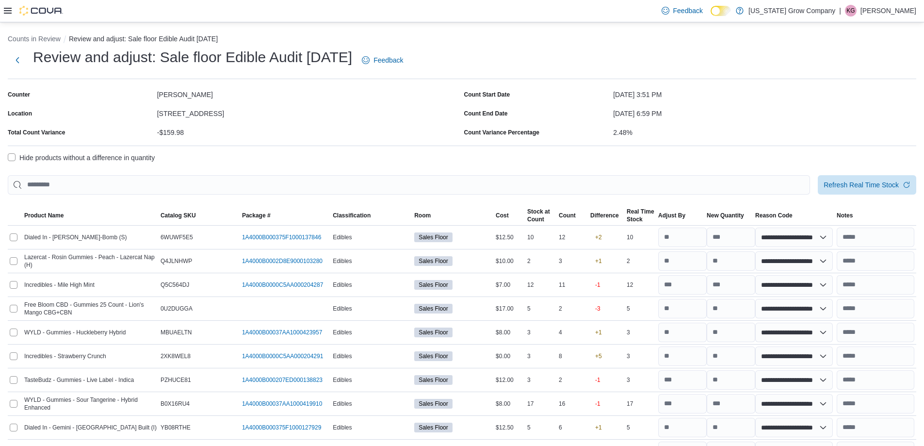
click at [22, 158] on label "Hide products without a difference in quantity" at bounding box center [81, 158] width 147 height 12
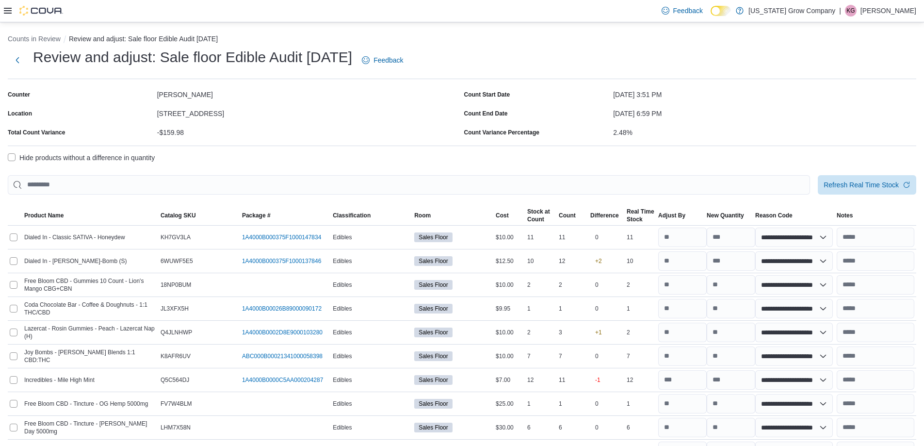
click at [12, 158] on label "Hide products without a difference in quantity" at bounding box center [81, 158] width 147 height 12
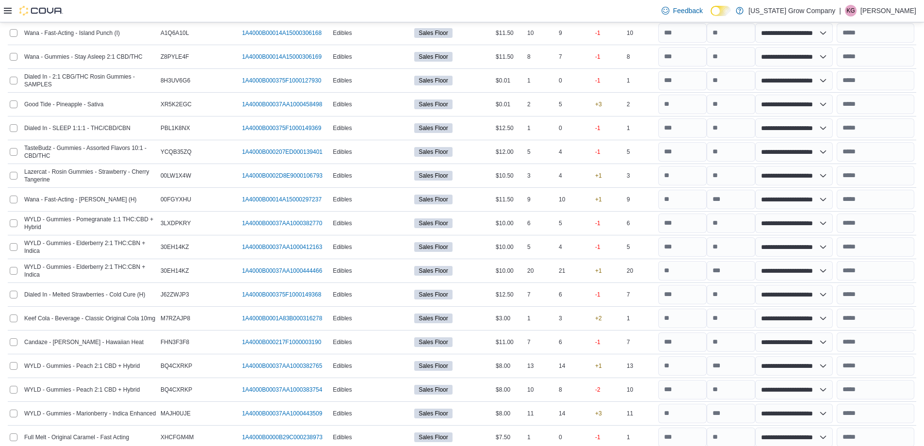
scroll to position [908, 0]
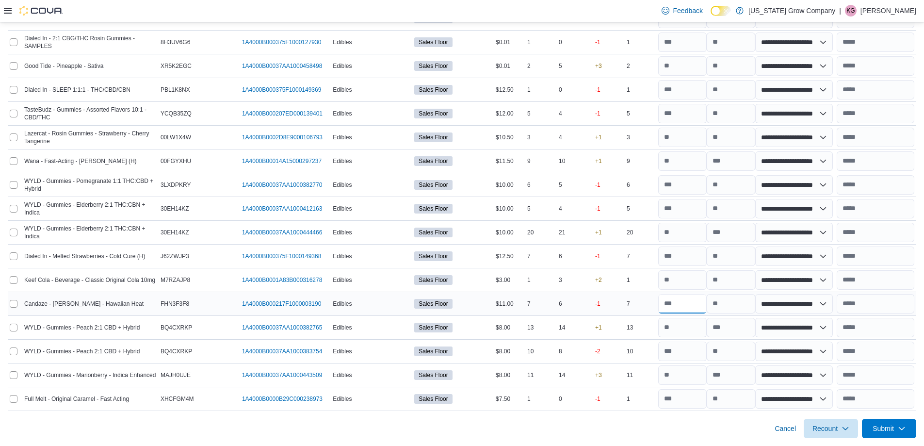
click at [695, 308] on input "number" at bounding box center [682, 303] width 48 height 19
click at [670, 428] on div "Cancel Recount Submit" at bounding box center [462, 424] width 908 height 27
click at [684, 420] on div "Cancel Recount Submit" at bounding box center [462, 424] width 908 height 27
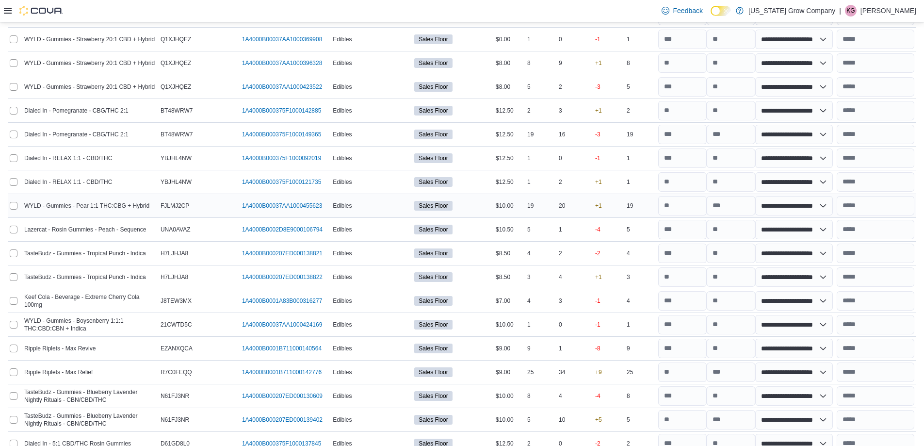
scroll to position [423, 0]
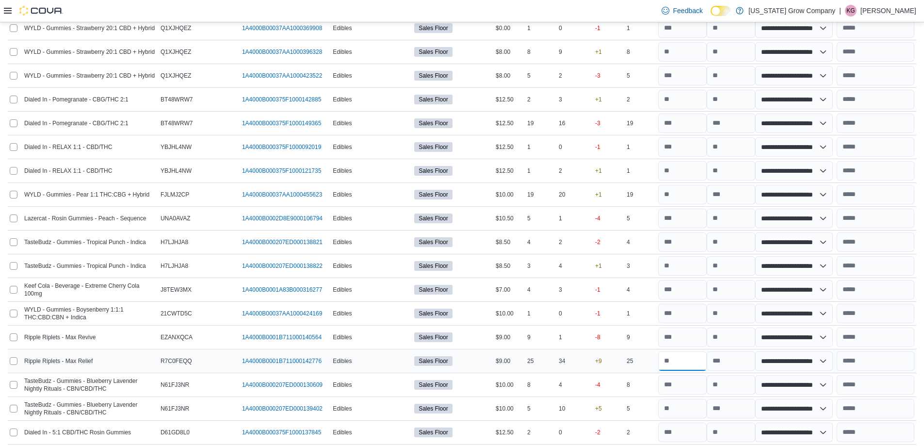
click at [689, 361] on input "number" at bounding box center [682, 360] width 48 height 19
click at [908, 364] on input "text" at bounding box center [876, 360] width 78 height 19
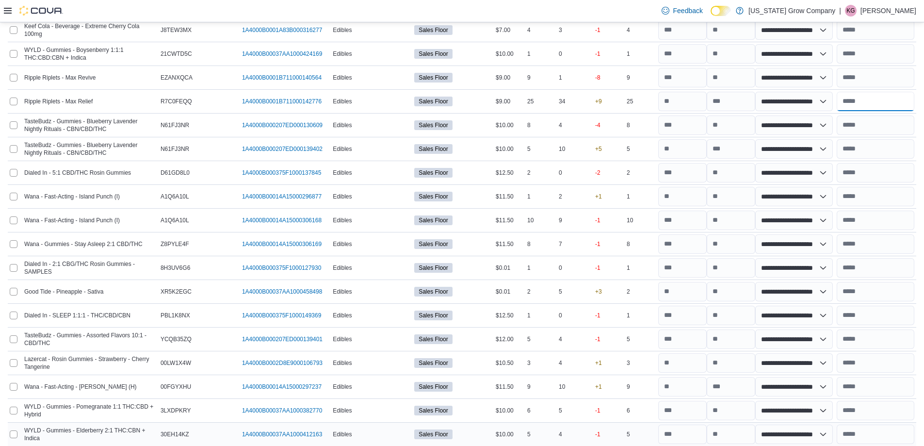
scroll to position [665, 0]
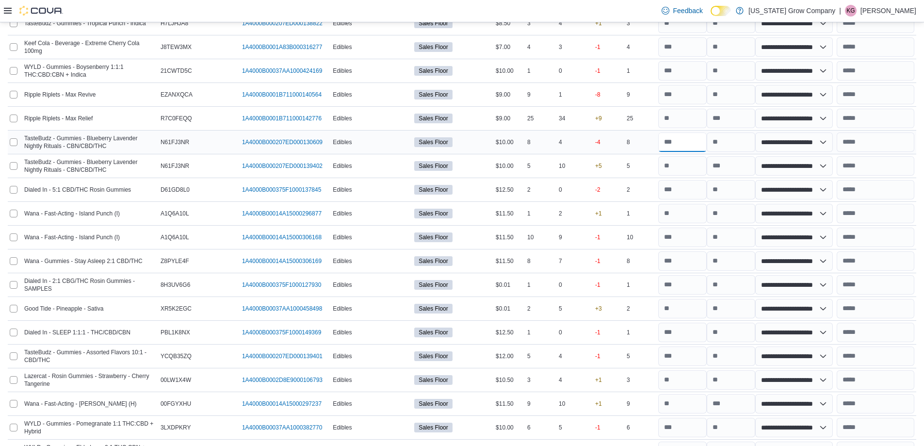
click at [681, 147] on input "number" at bounding box center [682, 141] width 48 height 19
click at [873, 143] on input "text" at bounding box center [876, 141] width 78 height 19
click at [678, 142] on input "number" at bounding box center [682, 141] width 48 height 19
click at [888, 147] on input "text" at bounding box center [876, 141] width 78 height 19
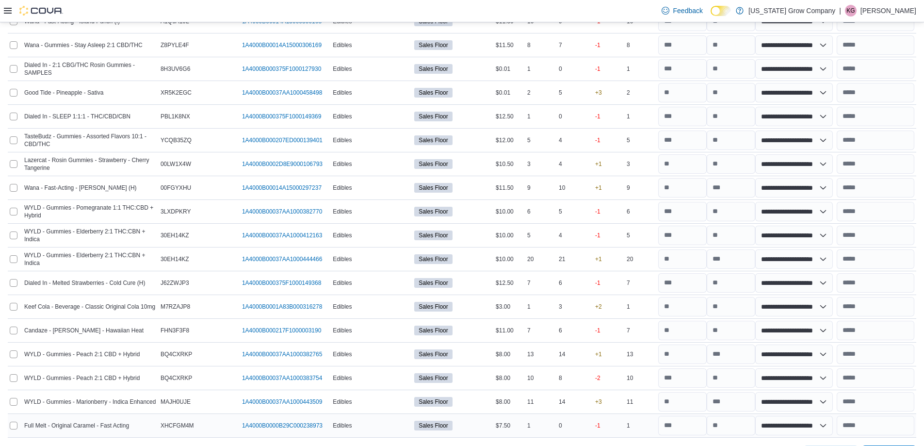
scroll to position [908, 0]
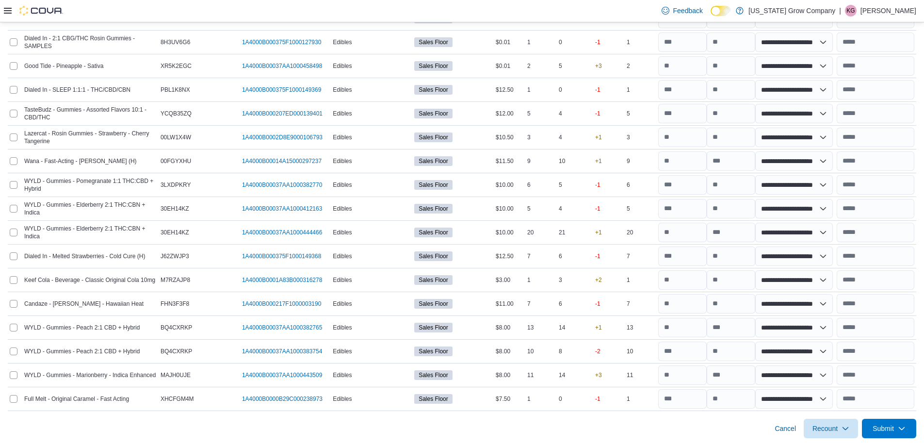
click at [898, 413] on div "Cancel Recount Submit" at bounding box center [462, 424] width 908 height 27
click at [898, 421] on span "Submit" at bounding box center [889, 427] width 43 height 19
click at [682, 255] on input "number" at bounding box center [682, 255] width 48 height 19
click at [888, 262] on input "text" at bounding box center [876, 255] width 78 height 19
click at [679, 302] on input "number" at bounding box center [682, 303] width 48 height 19
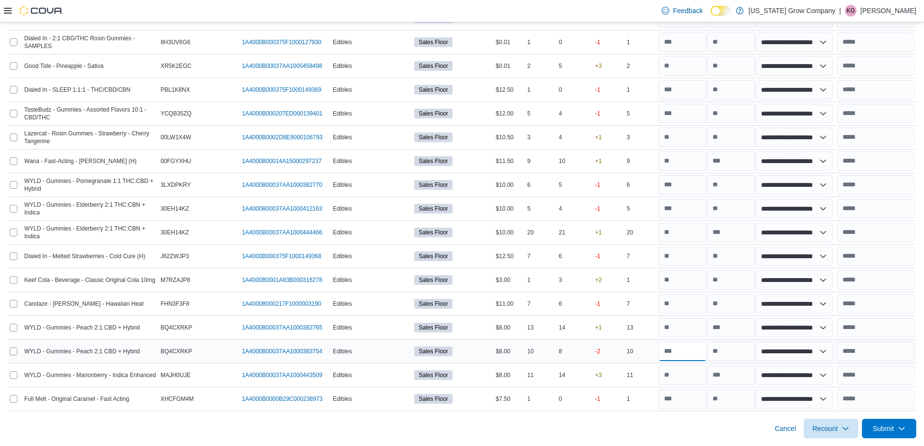
click at [685, 350] on input "number" at bounding box center [682, 350] width 48 height 19
click at [689, 349] on input "number" at bounding box center [682, 350] width 48 height 19
click at [687, 325] on input "number" at bounding box center [682, 327] width 48 height 19
click at [724, 424] on div "Cancel Recount Submit" at bounding box center [462, 424] width 908 height 27
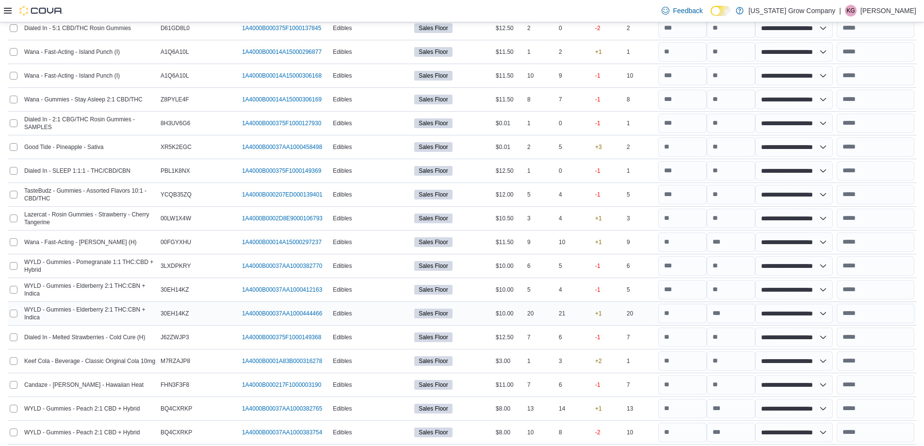
scroll to position [811, 0]
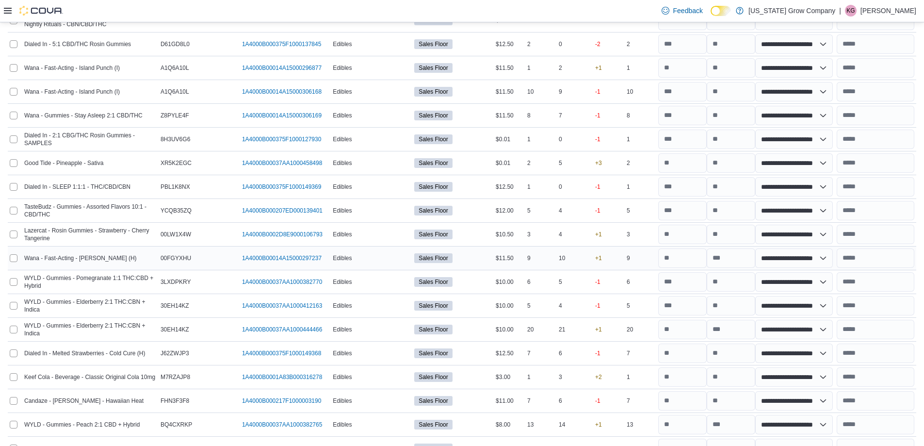
click at [137, 254] on div "Wana - Fast-Acting - [PERSON_NAME] (H)" at bounding box center [90, 258] width 136 height 12
click at [131, 276] on span "WYLD - Gummies - Pomegranate 1:1 THC:CBD + Hybrid" at bounding box center [90, 282] width 132 height 16
click at [129, 299] on span "WYLD - Gummies - Elderberry 2:1 THC:CBN + Indica" at bounding box center [90, 306] width 132 height 16
click at [137, 283] on span "WYLD - Gummies - Pomegranate 1:1 THC:CBD + Hybrid" at bounding box center [90, 282] width 132 height 16
click at [687, 283] on input "number" at bounding box center [682, 281] width 48 height 19
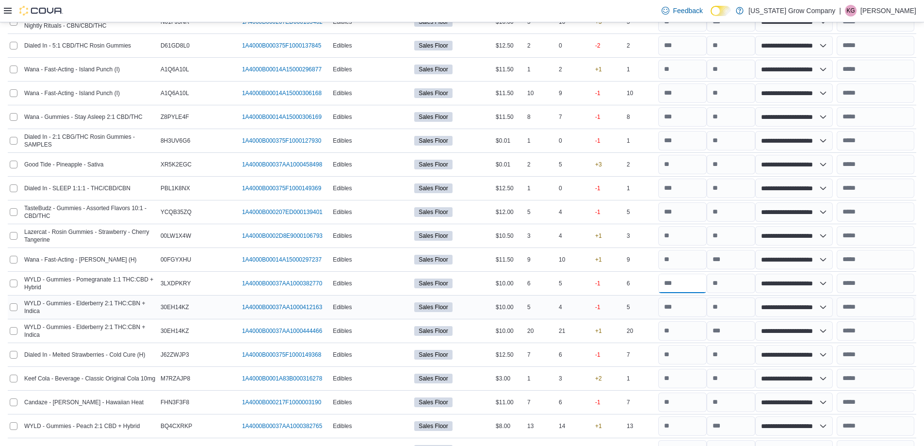
scroll to position [762, 0]
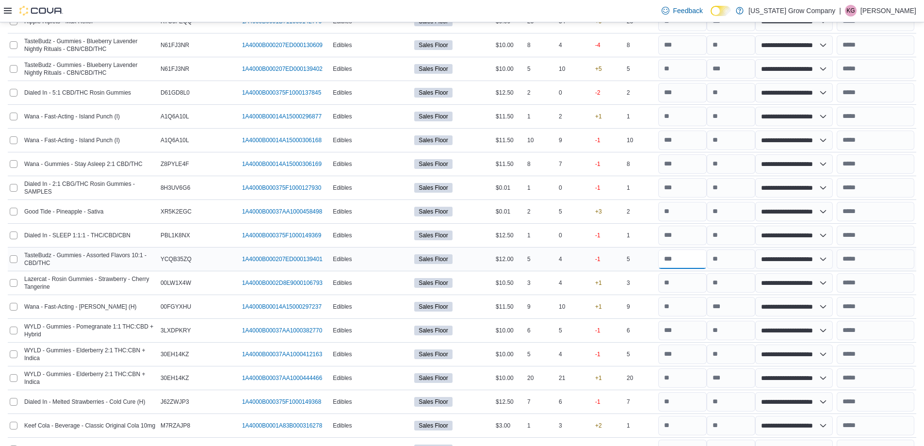
click at [684, 258] on input "number" at bounding box center [682, 258] width 48 height 19
click at [114, 212] on div "Good Tide - Pineapple - Sativa" at bounding box center [90, 212] width 136 height 12
click at [700, 212] on input "number" at bounding box center [682, 211] width 48 height 19
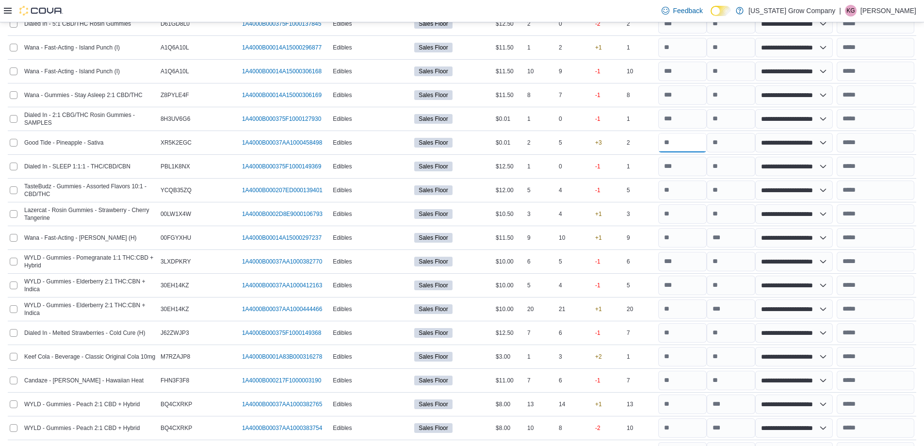
scroll to position [908, 0]
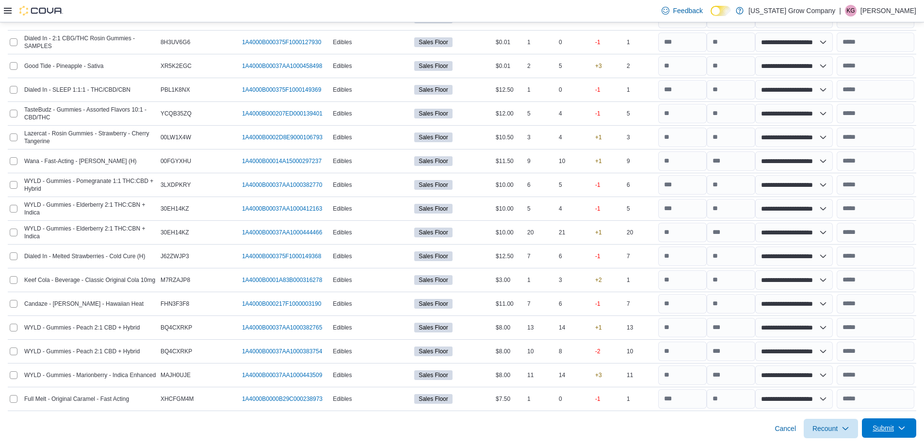
click at [904, 428] on span "Submit" at bounding box center [889, 427] width 43 height 19
click at [888, 389] on span "Submit Adjustments" at bounding box center [859, 385] width 60 height 10
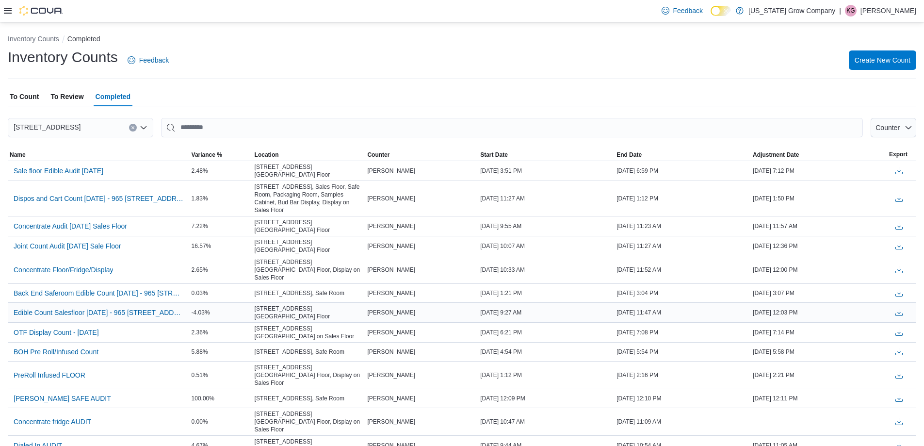
click at [727, 307] on div "[DATE] 11:47 AM" at bounding box center [682, 313] width 136 height 12
click at [732, 308] on td "End Date [DATE] 11:47 AM" at bounding box center [682, 312] width 136 height 20
drag, startPoint x: 736, startPoint y: 306, endPoint x: 738, endPoint y: 292, distance: 14.3
click at [736, 302] on td "End Date [DATE] 11:47 AM" at bounding box center [682, 312] width 136 height 20
drag, startPoint x: 467, startPoint y: 75, endPoint x: 440, endPoint y: 6, distance: 73.9
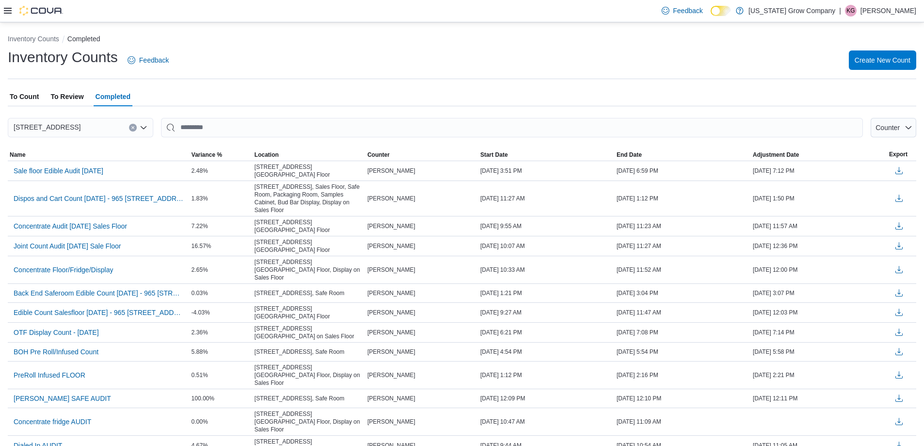
click at [454, 50] on div "Inventory Counts Completed Inventory Counts Feedback Create New Count To Count …" at bounding box center [462, 346] width 924 height 649
drag, startPoint x: 809, startPoint y: 438, endPoint x: 811, endPoint y: 430, distance: 8.0
click at [66, 172] on span "Sale floor Edible Audit [DATE]" at bounding box center [59, 171] width 90 height 10
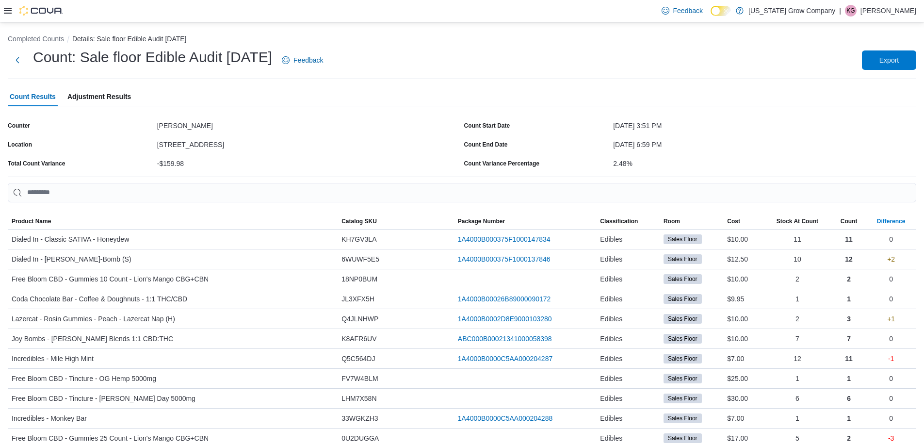
click at [875, 223] on span "Difference" at bounding box center [891, 221] width 50 height 16
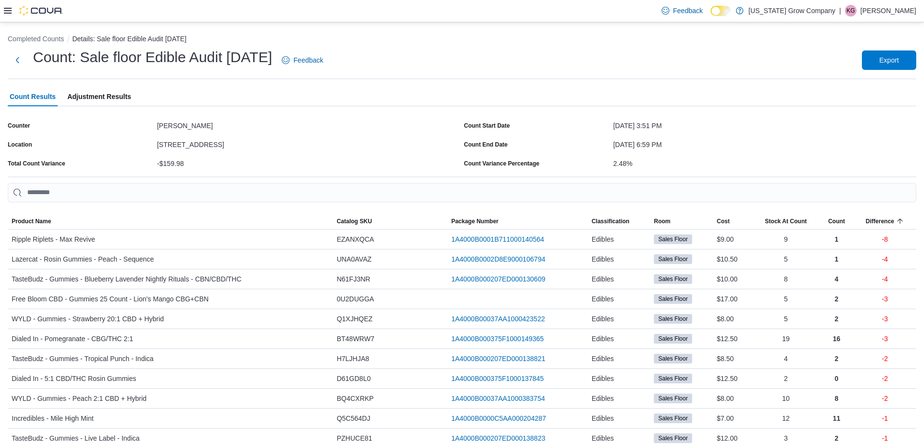
click at [2, 9] on div "Feedback Dark Mode [US_STATE] Grow Company | KG [PERSON_NAME]" at bounding box center [462, 11] width 924 height 22
click at [7, 10] on icon at bounding box center [8, 11] width 8 height 8
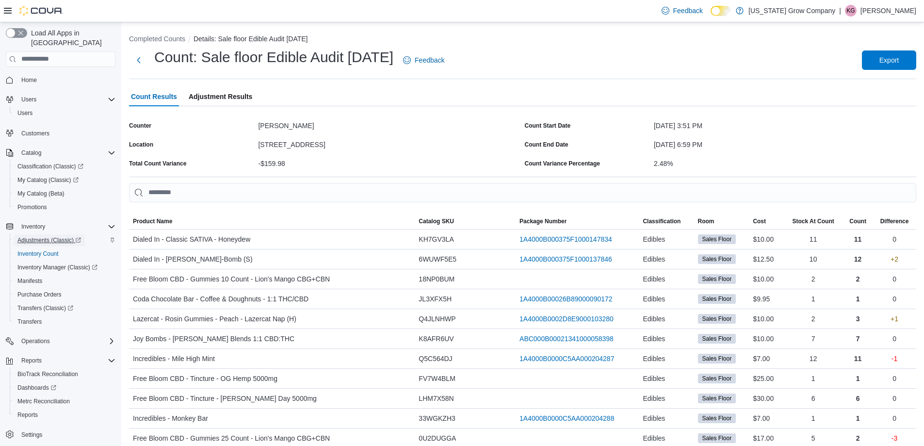
click at [46, 236] on span "Adjustments (Classic)" at bounding box center [49, 240] width 64 height 8
click at [48, 291] on span "Purchase Orders" at bounding box center [39, 295] width 44 height 8
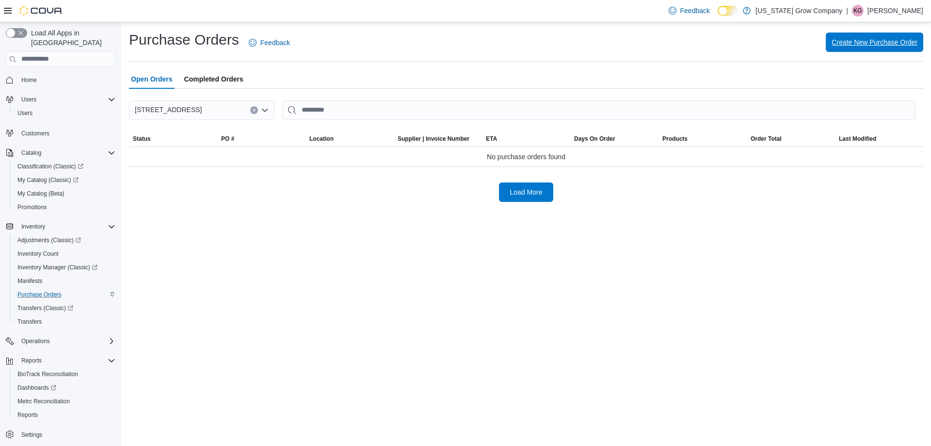
click at [862, 39] on span "Create New Purchase Order" at bounding box center [875, 42] width 86 height 10
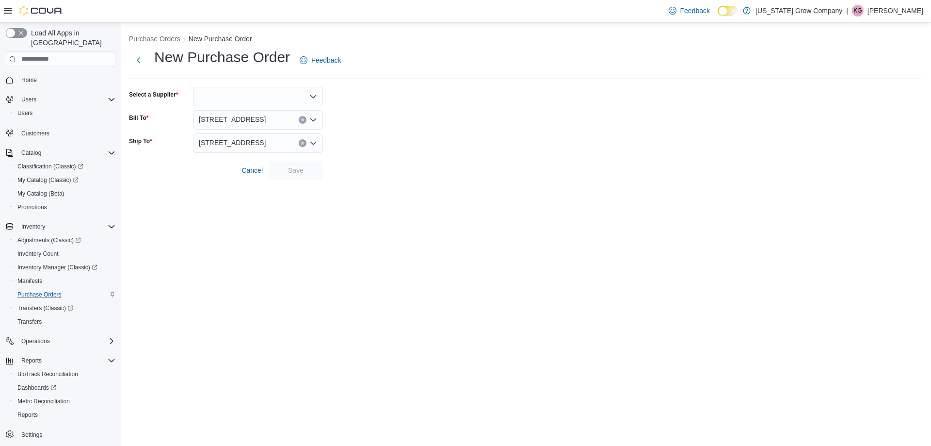
click at [289, 96] on div at bounding box center [258, 96] width 130 height 19
click at [239, 138] on span "[PERSON_NAME]" at bounding box center [263, 141] width 107 height 10
click at [282, 167] on span "Save" at bounding box center [295, 169] width 43 height 19
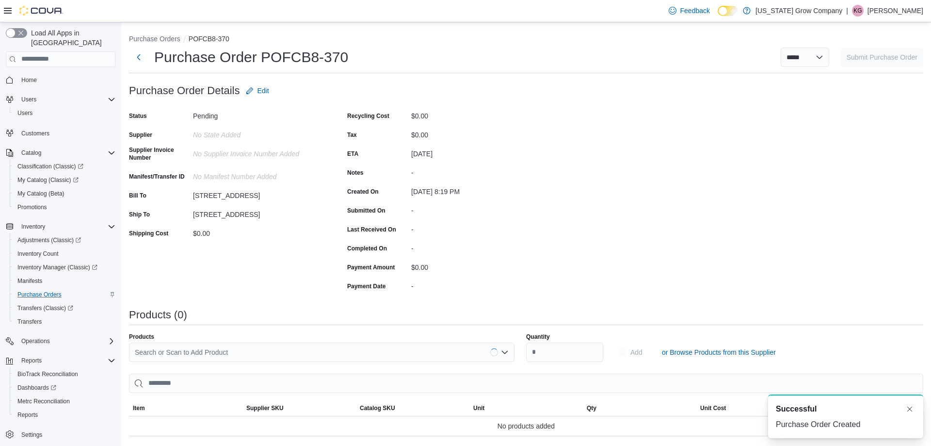
click at [441, 230] on div "-" at bounding box center [476, 228] width 130 height 12
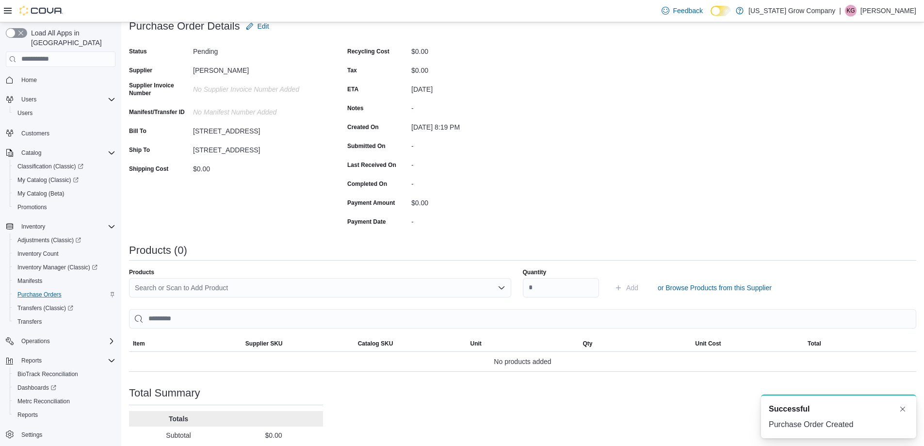
scroll to position [135, 0]
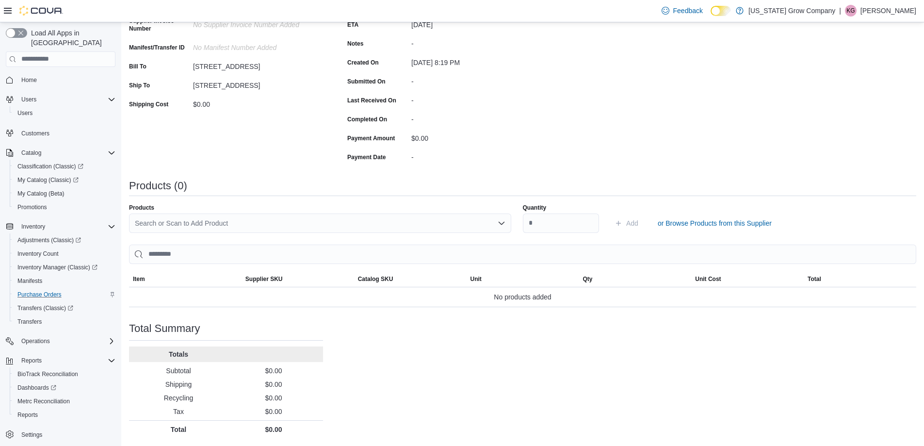
click at [337, 223] on div "Search or Scan to Add Product" at bounding box center [320, 222] width 382 height 19
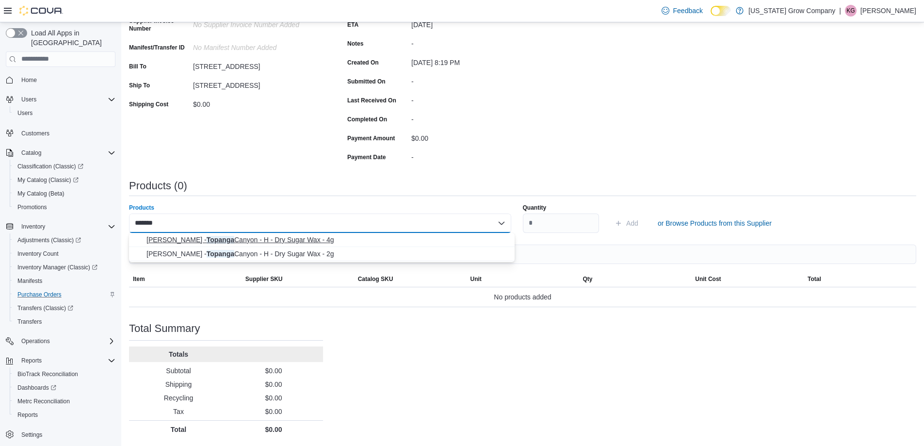
click at [323, 242] on span "[PERSON_NAME] - Topanga Canyon - H - Dry Sugar Wax - 4g" at bounding box center [327, 240] width 362 height 10
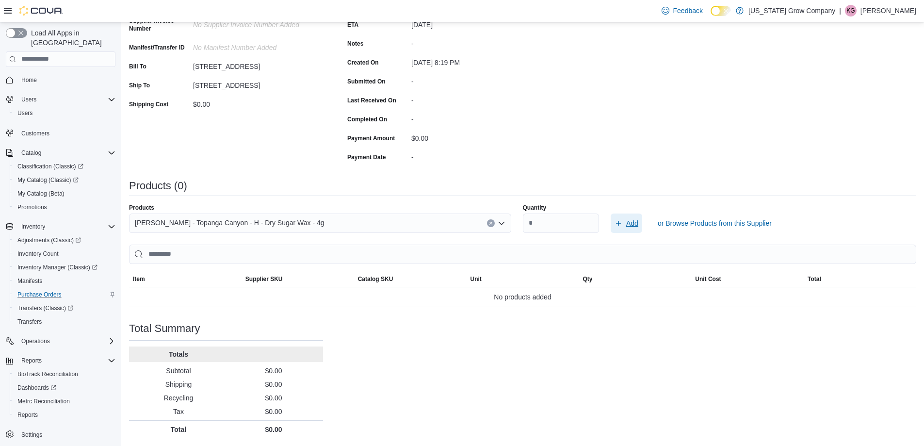
click at [629, 223] on span "Add" at bounding box center [626, 222] width 24 height 19
click at [638, 224] on span "Add" at bounding box center [632, 223] width 12 height 10
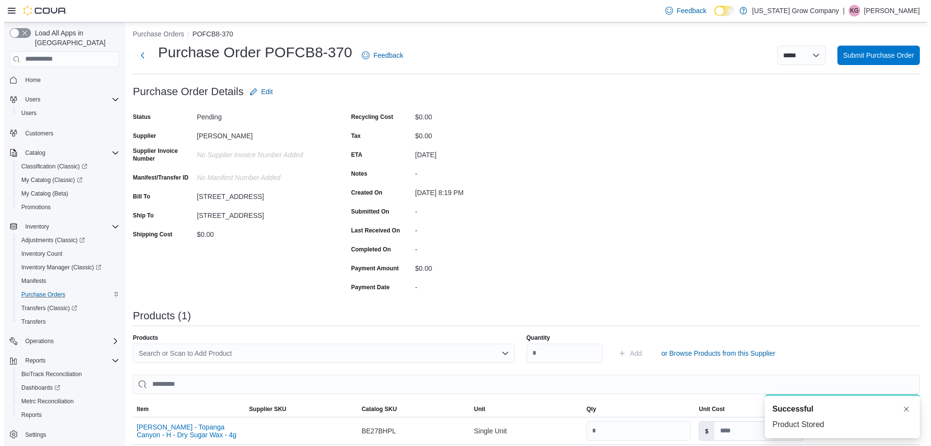
scroll to position [0, 0]
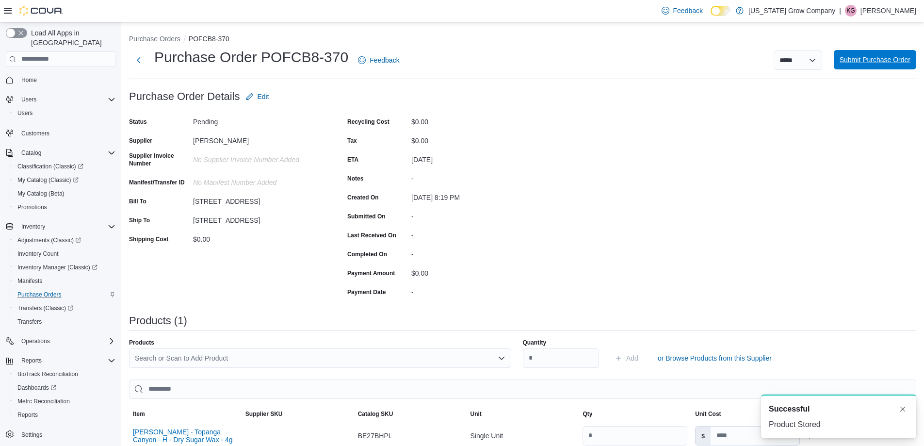
click at [893, 68] on span "Submit Purchase Order" at bounding box center [875, 59] width 71 height 19
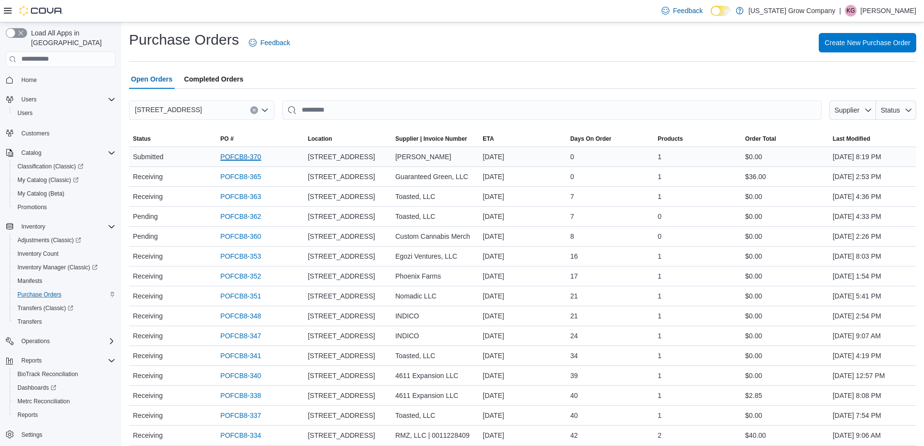
click at [226, 155] on link "POFCB8-370" at bounding box center [240, 157] width 41 height 12
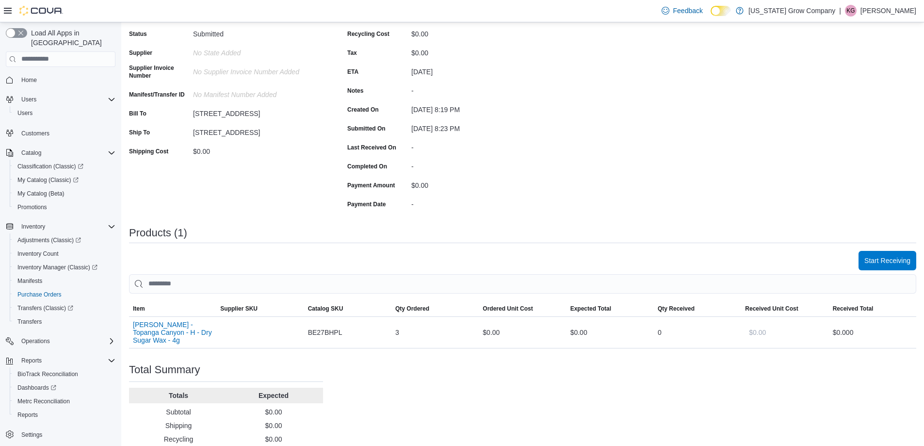
scroll to position [97, 0]
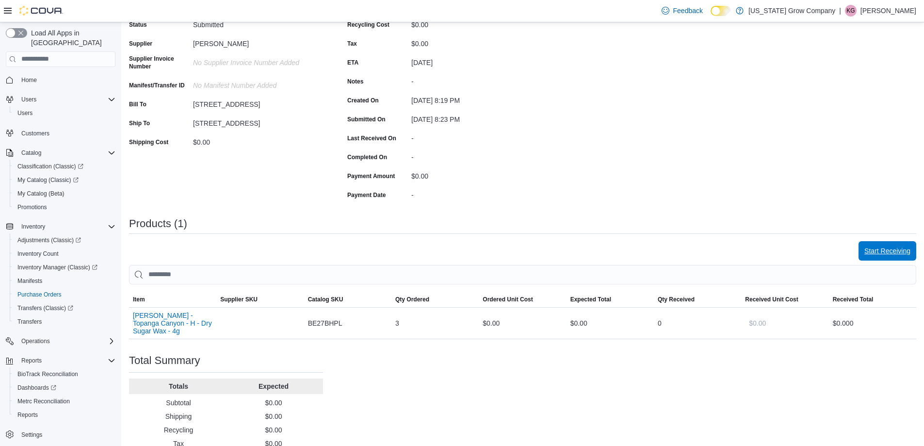
click at [889, 247] on span "Start Receiving" at bounding box center [887, 251] width 46 height 10
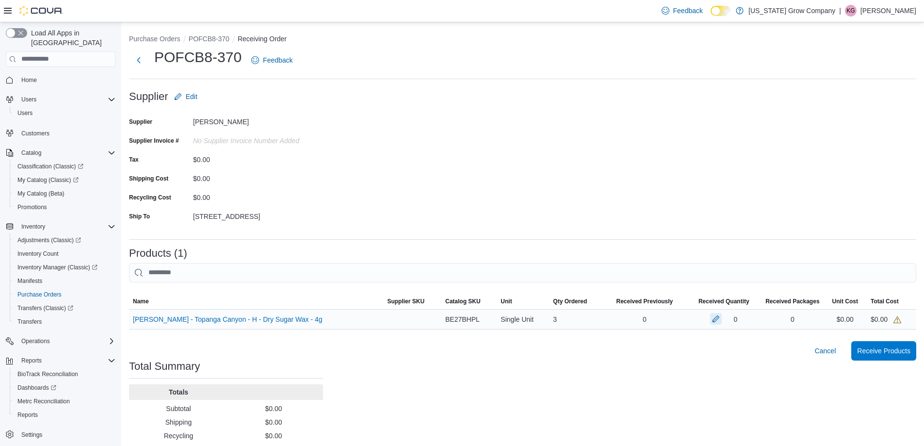
click at [715, 320] on button "button" at bounding box center [716, 319] width 12 height 12
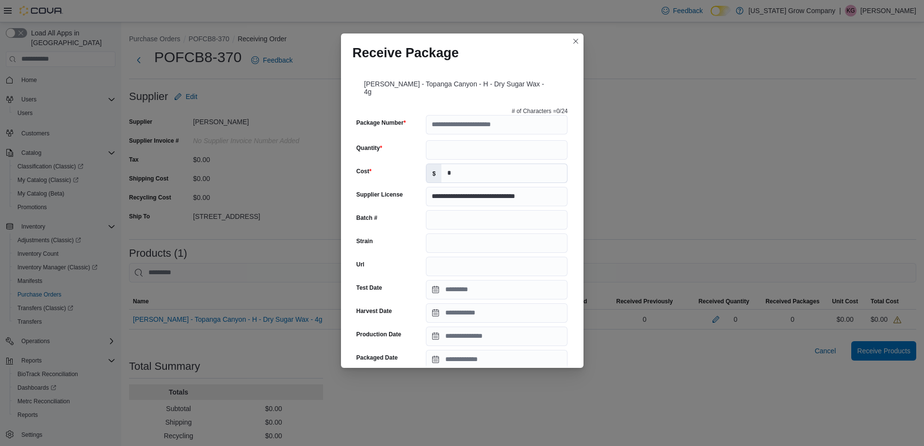
click at [576, 47] on div "Receive Package" at bounding box center [462, 48] width 242 height 31
click at [570, 41] on button "Closes this modal window" at bounding box center [576, 41] width 12 height 12
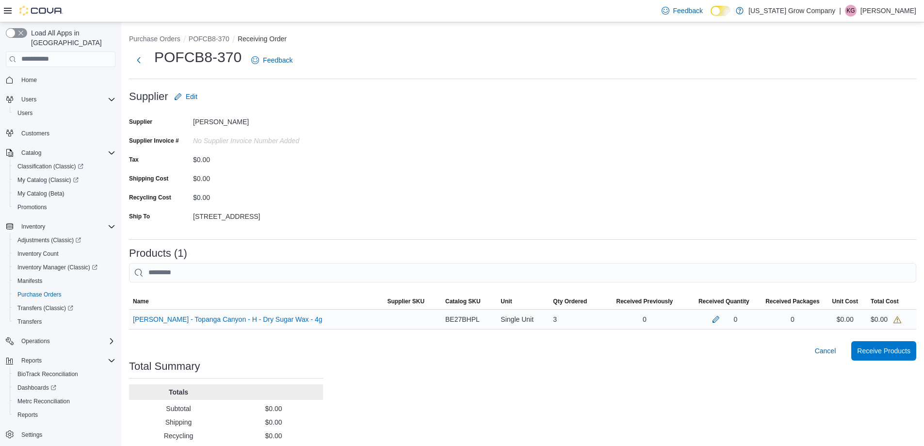
click at [721, 321] on div "0" at bounding box center [724, 319] width 68 height 12
click at [714, 320] on button "button" at bounding box center [716, 319] width 12 height 12
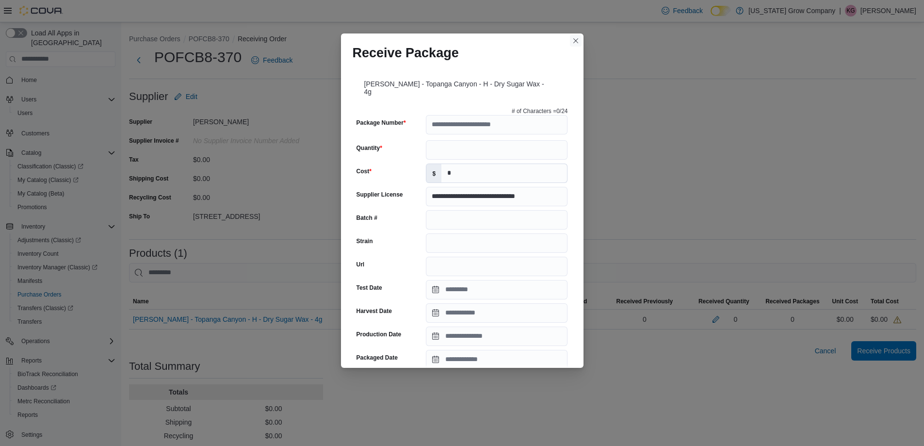
click at [579, 41] on button "Closes this modal window" at bounding box center [576, 41] width 12 height 12
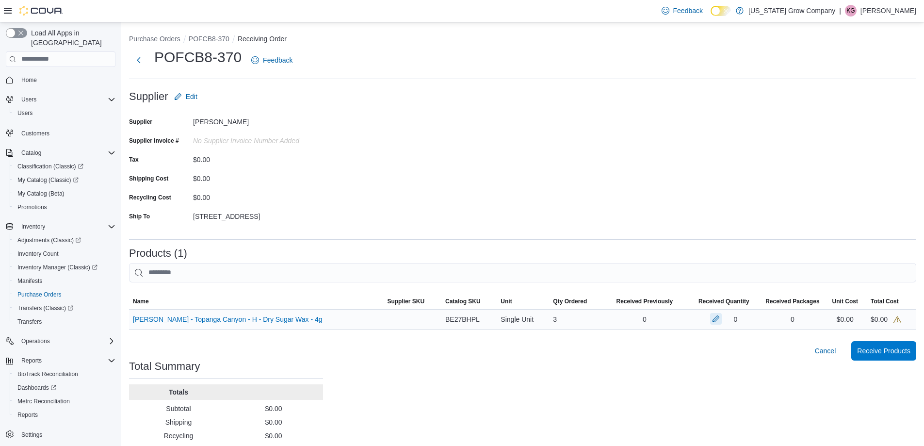
click at [713, 315] on button "button" at bounding box center [716, 319] width 12 height 12
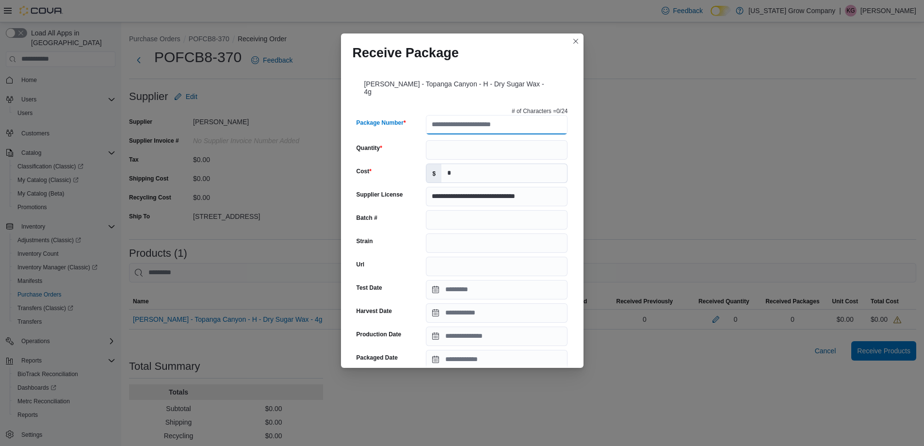
click at [449, 120] on input "Package Number" at bounding box center [497, 124] width 142 height 19
paste input "**********"
type input "**********"
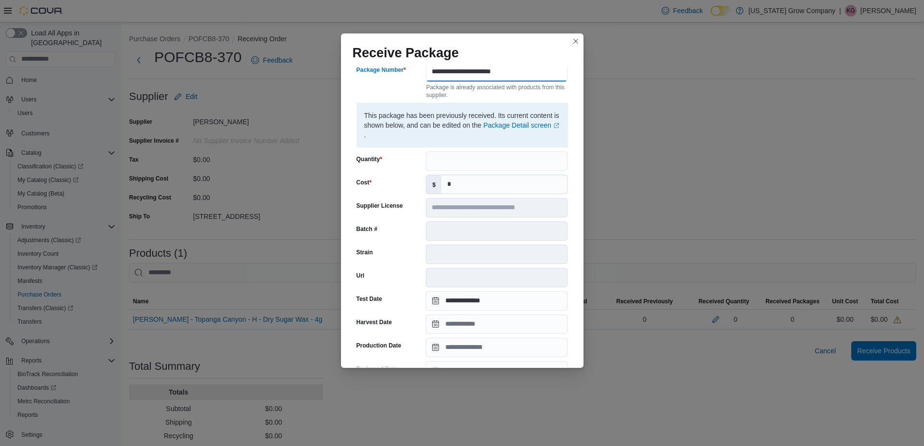
scroll to position [48, 0]
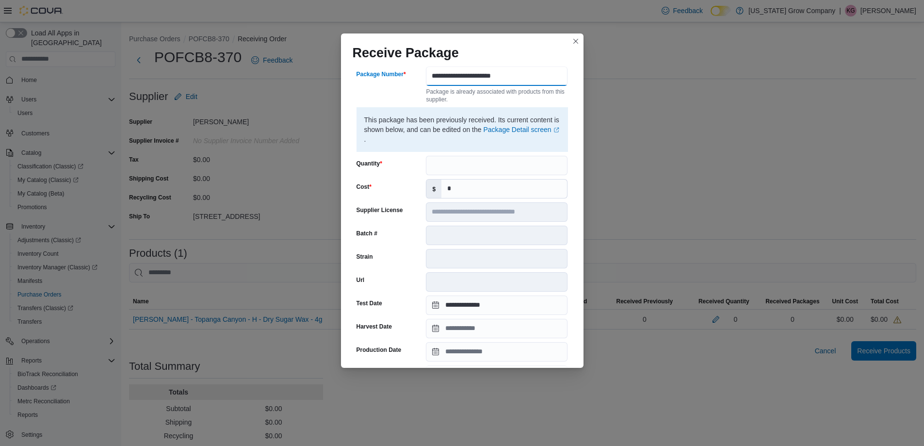
type input "**********"
click at [446, 162] on input "Quantity" at bounding box center [497, 165] width 142 height 19
type input "*"
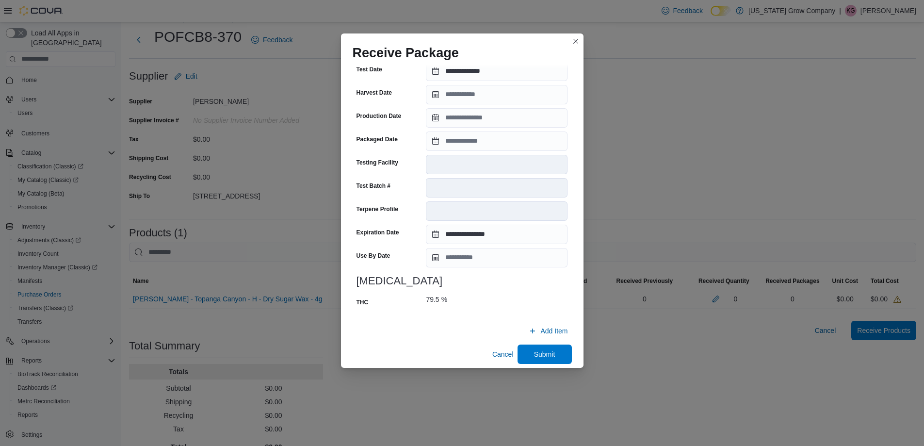
scroll to position [38, 0]
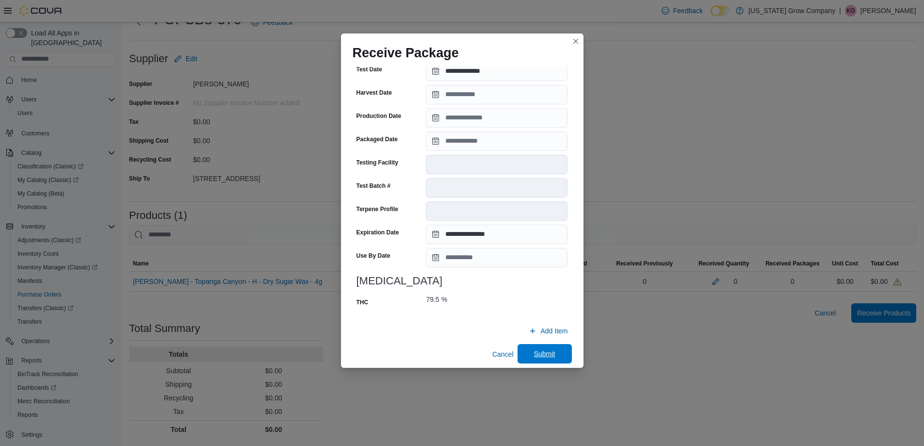
click at [546, 349] on span "Submit" at bounding box center [544, 354] width 21 height 10
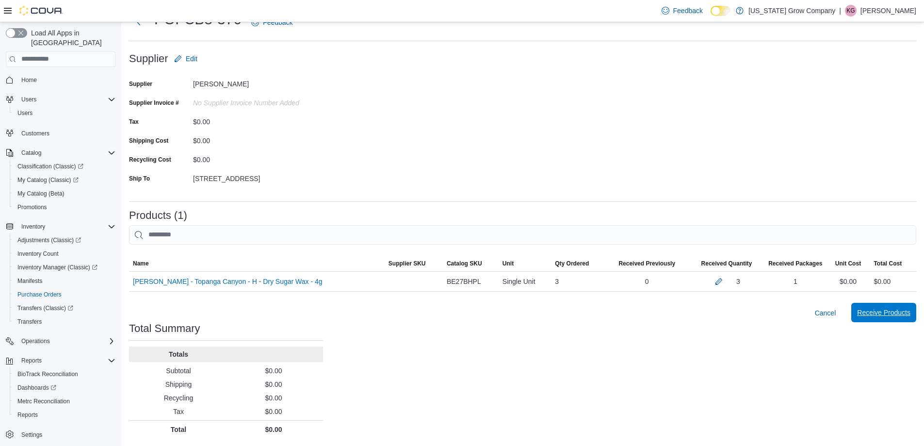
click at [902, 307] on span "Receive Products" at bounding box center [883, 312] width 53 height 19
